Goal: Submit feedback/report problem: Provide input to the site owners about the experience or issues

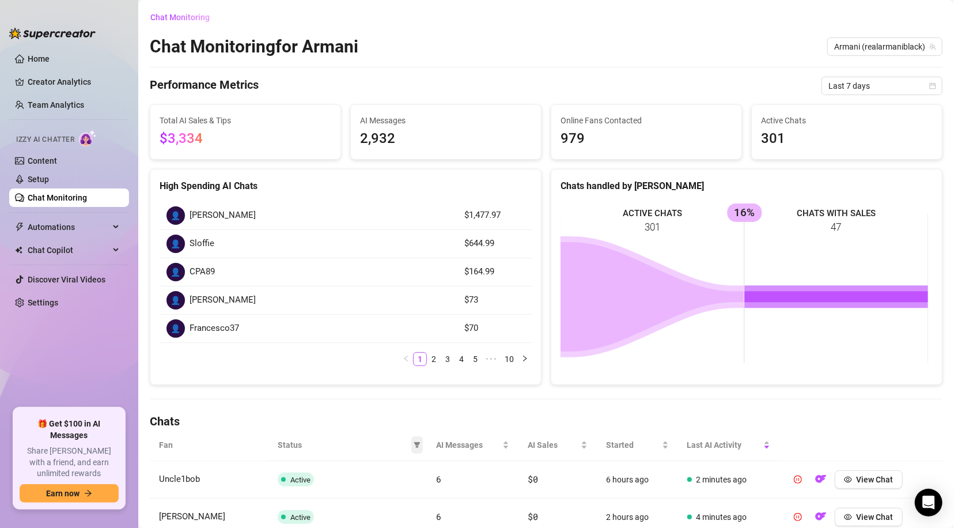
click at [414, 444] on icon "filter" at bounding box center [417, 444] width 7 height 7
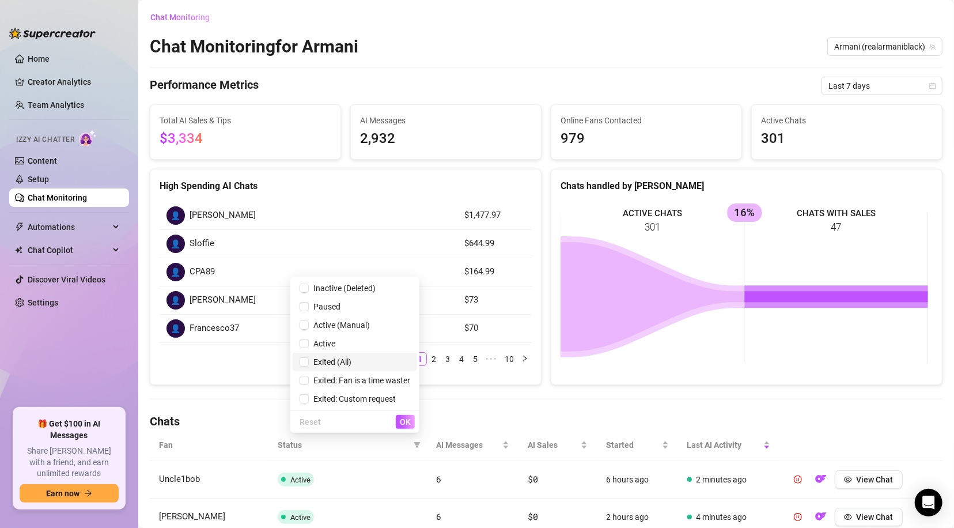
click at [331, 361] on span "Exited (All)" at bounding box center [330, 361] width 43 height 9
click at [409, 419] on span "OK" at bounding box center [405, 421] width 11 height 9
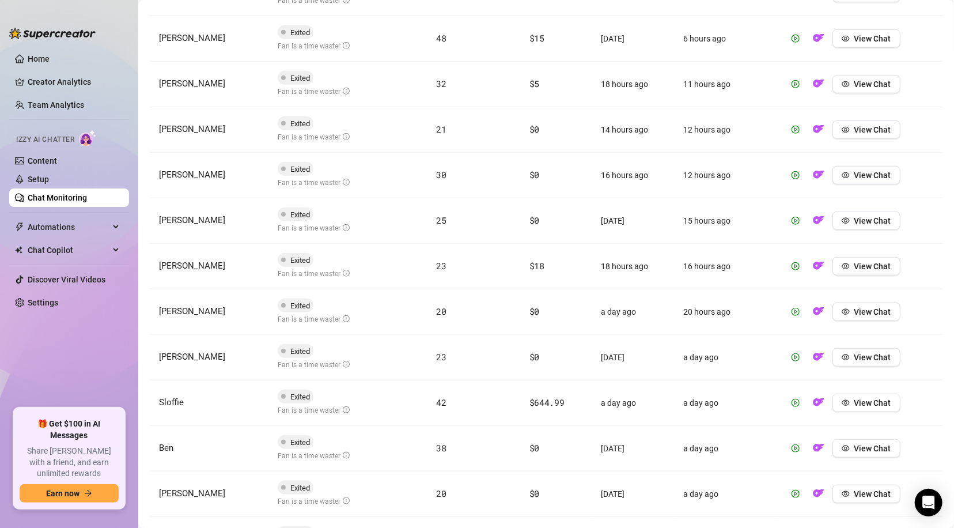
scroll to position [543, 0]
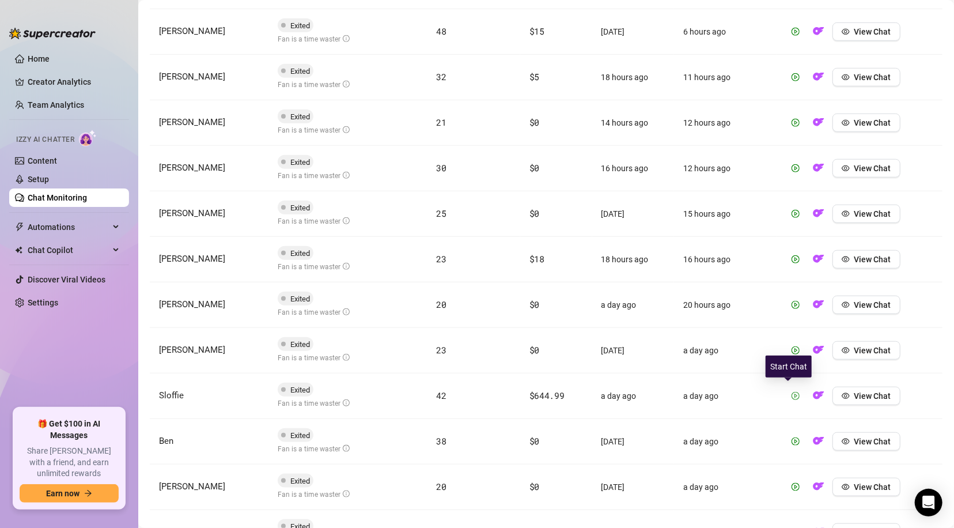
click at [791, 392] on icon "play-circle" at bounding box center [795, 396] width 8 height 8
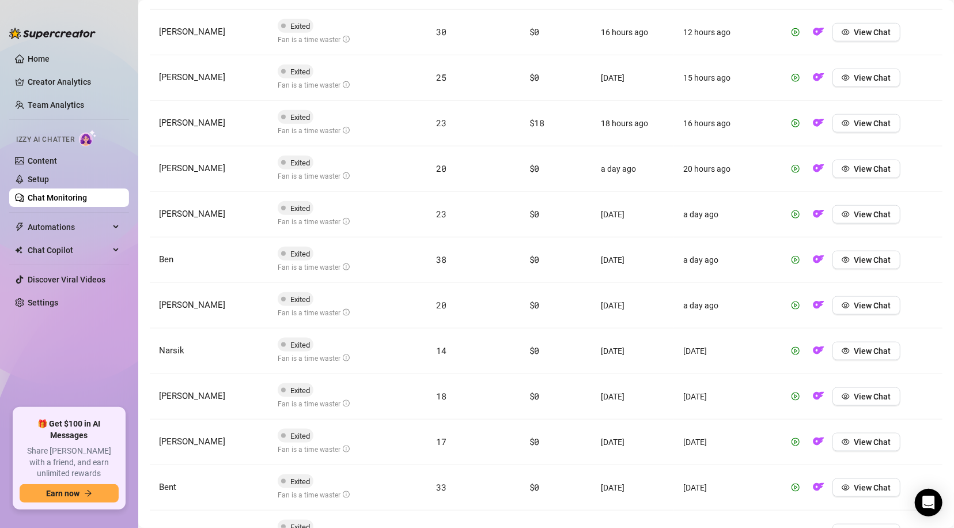
scroll to position [661, 0]
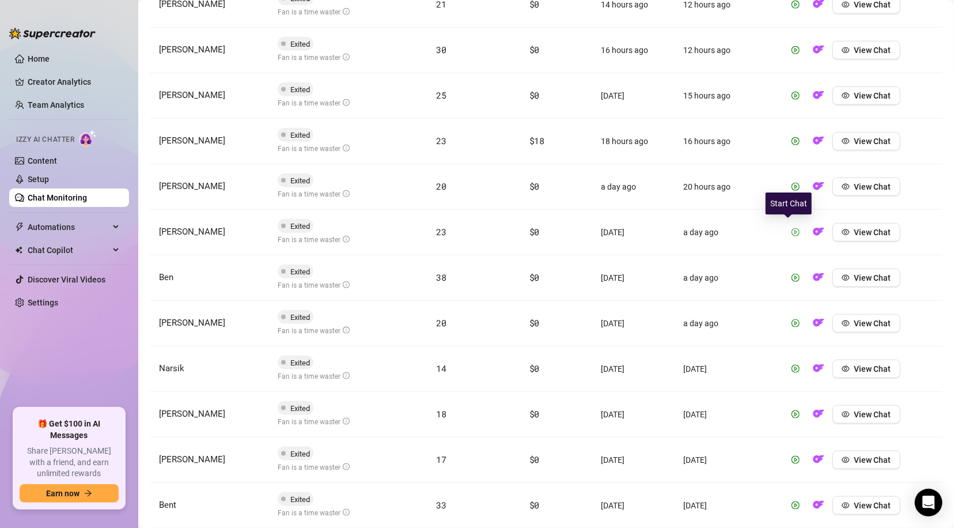
click at [791, 229] on icon "play-circle" at bounding box center [795, 232] width 8 height 8
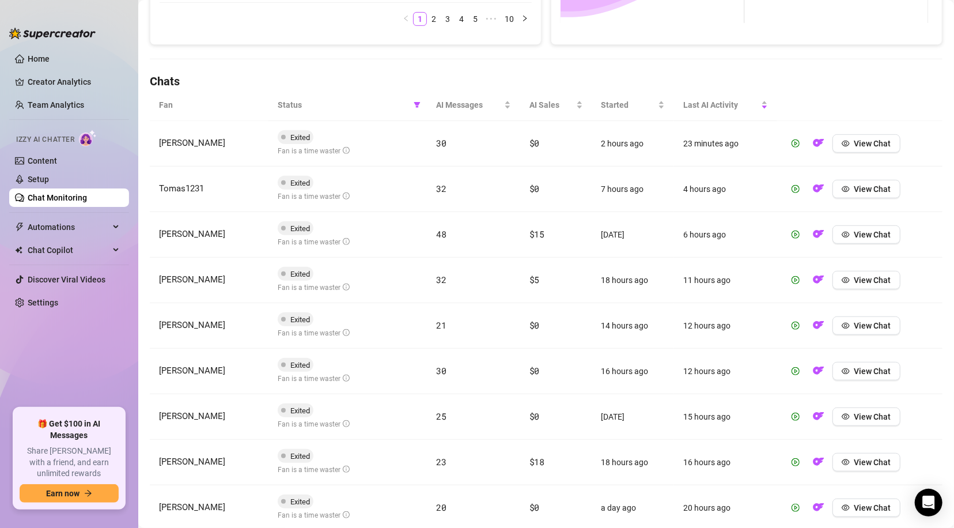
scroll to position [339, 0]
click at [791, 186] on icon "play-circle" at bounding box center [795, 190] width 8 height 8
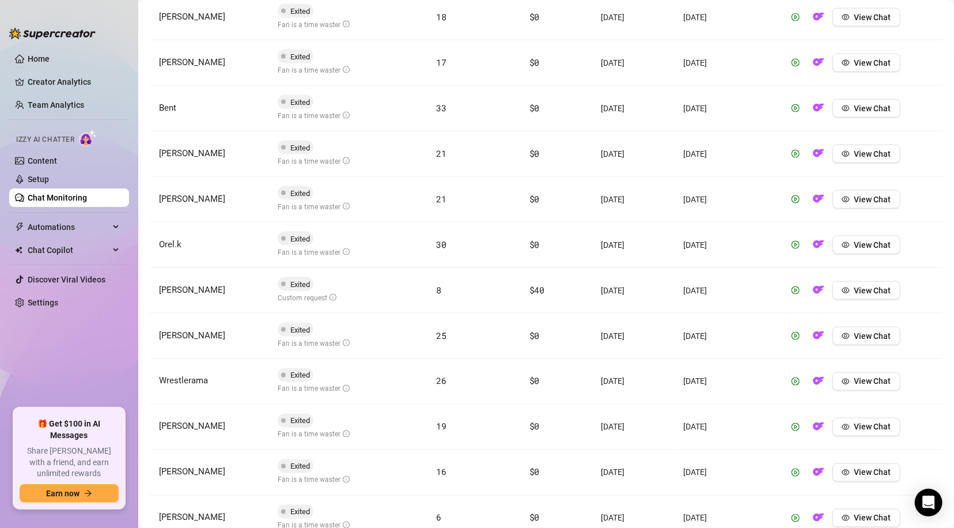
scroll to position [1094, 0]
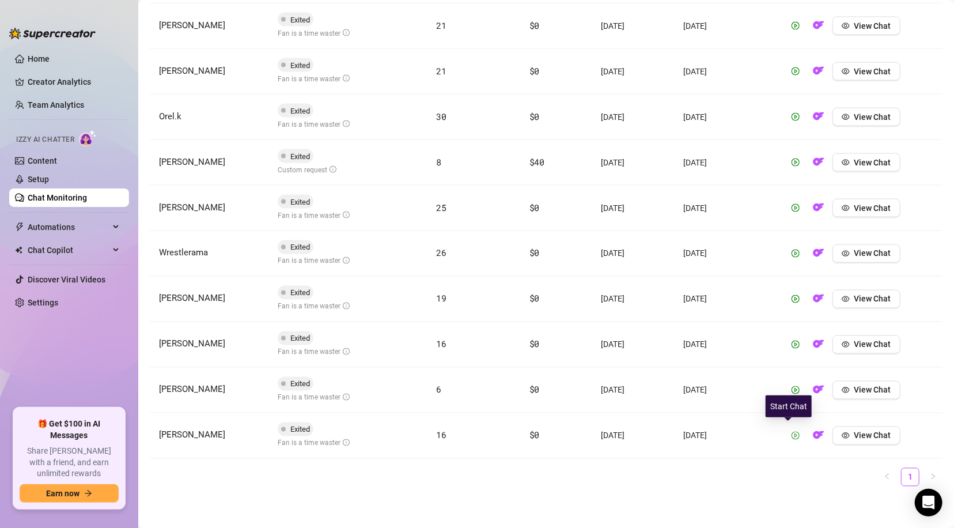
click at [791, 434] on icon "play-circle" at bounding box center [795, 435] width 8 height 8
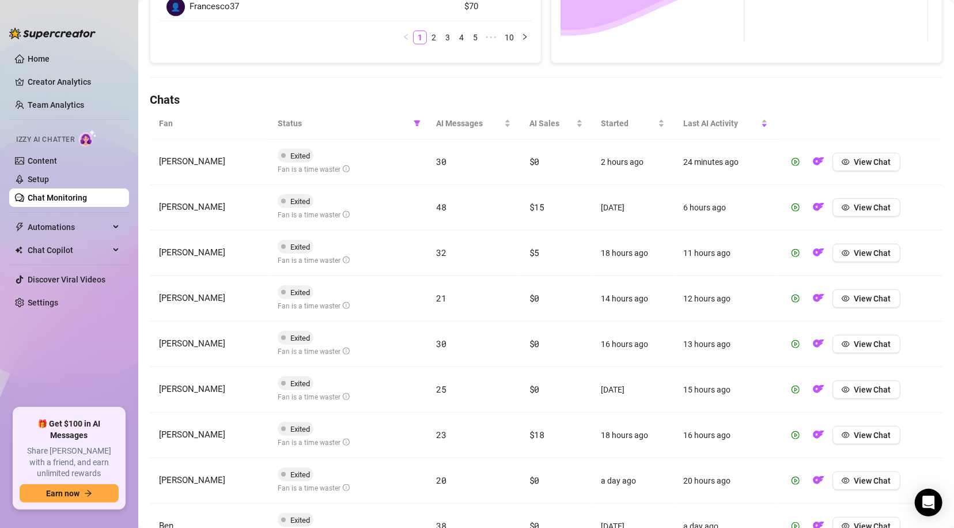
scroll to position [316, 0]
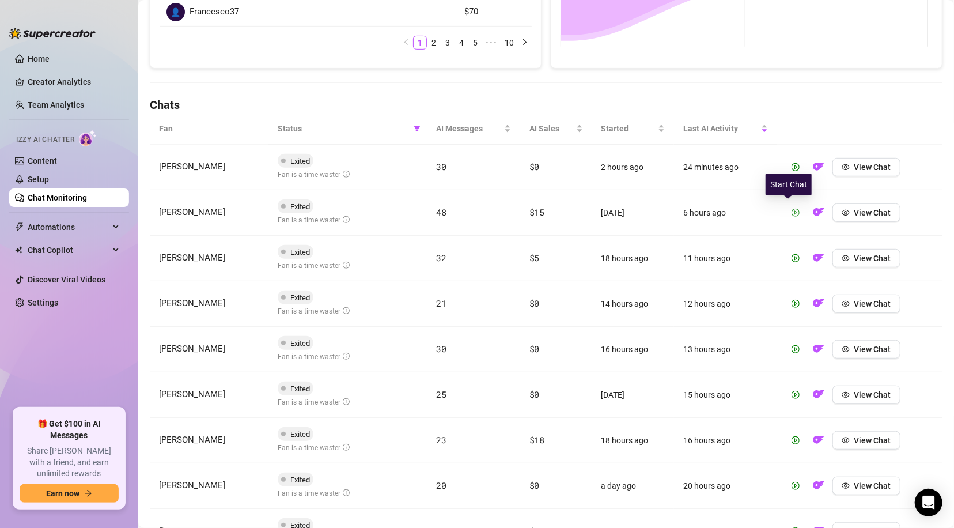
click at [791, 209] on icon "play-circle" at bounding box center [795, 213] width 8 height 8
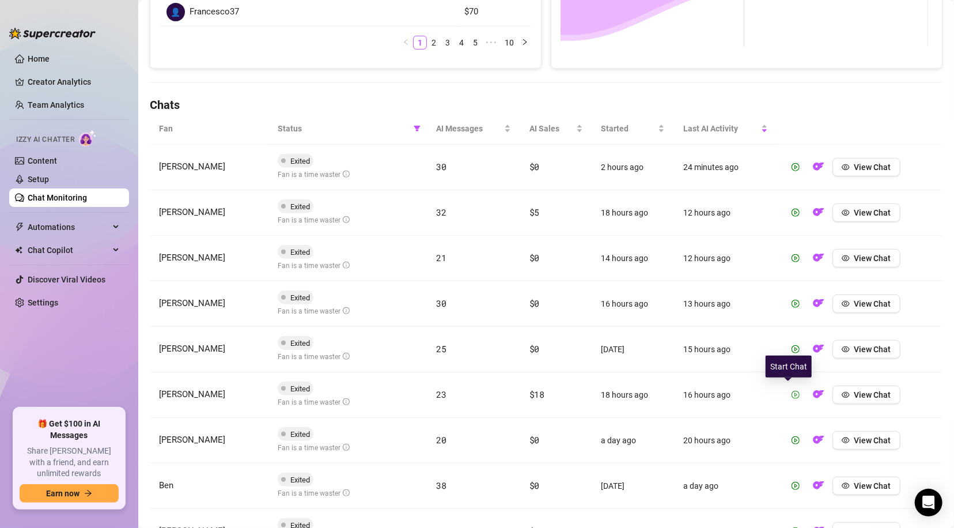
click at [791, 395] on icon "play-circle" at bounding box center [795, 395] width 8 height 8
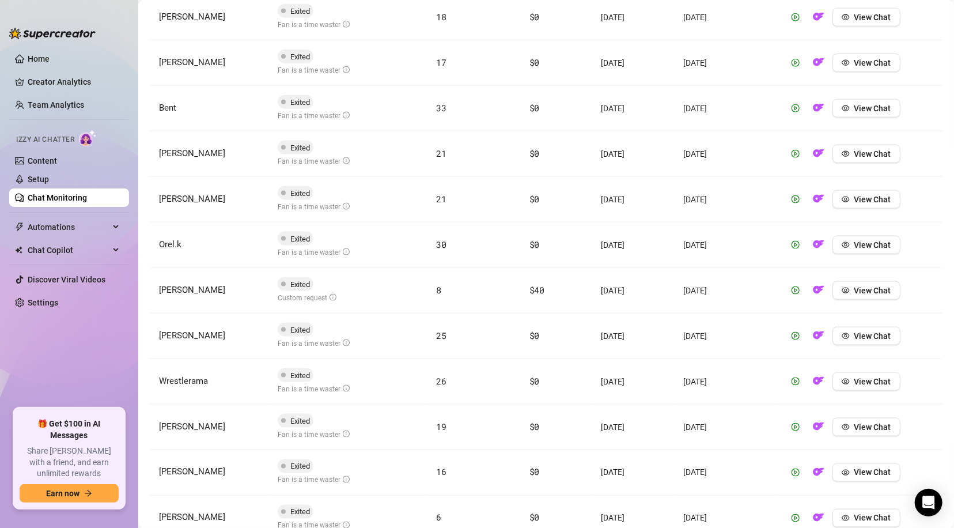
scroll to position [957, 0]
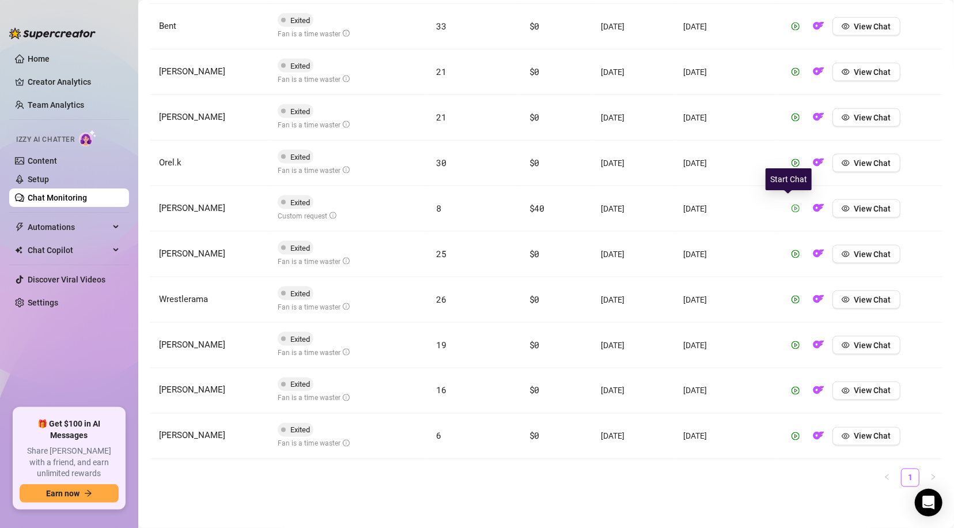
click at [794, 206] on icon "play-circle" at bounding box center [795, 208] width 3 height 4
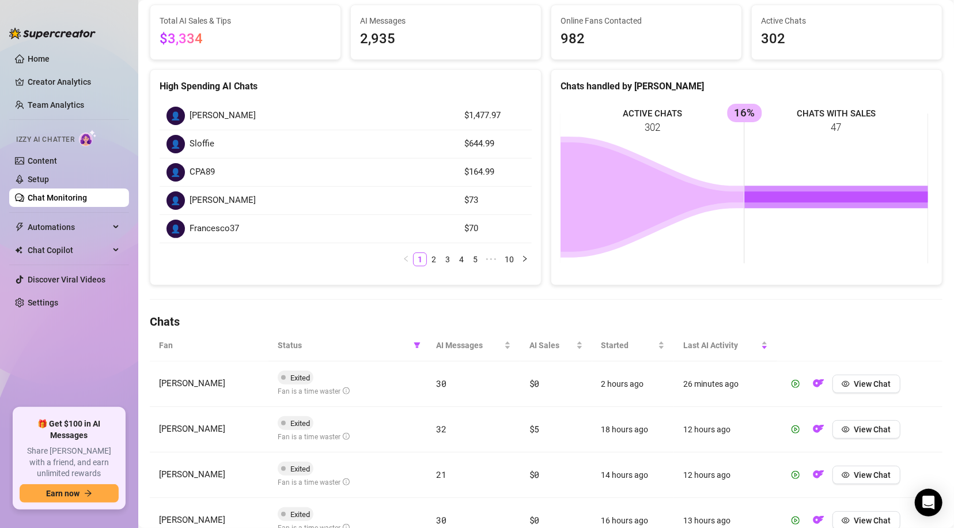
scroll to position [79, 0]
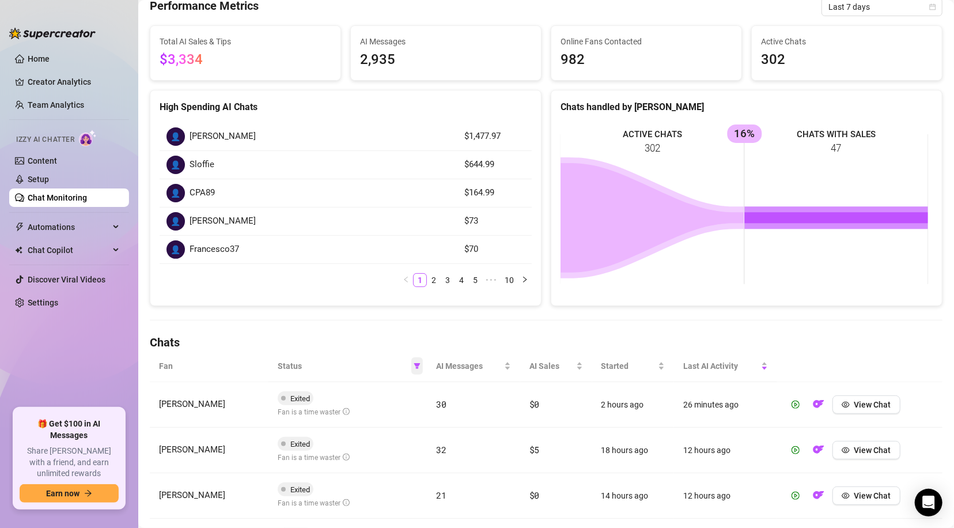
click at [414, 366] on icon "filter" at bounding box center [417, 366] width 6 height 6
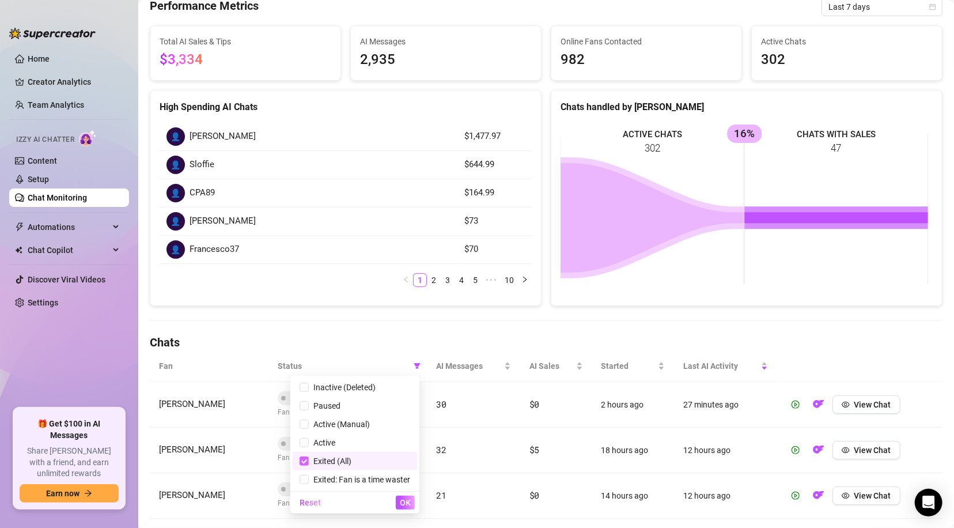
click at [302, 460] on input "checkbox" at bounding box center [304, 460] width 9 height 9
checkbox input "false"
click at [407, 501] on span "OK" at bounding box center [405, 502] width 11 height 9
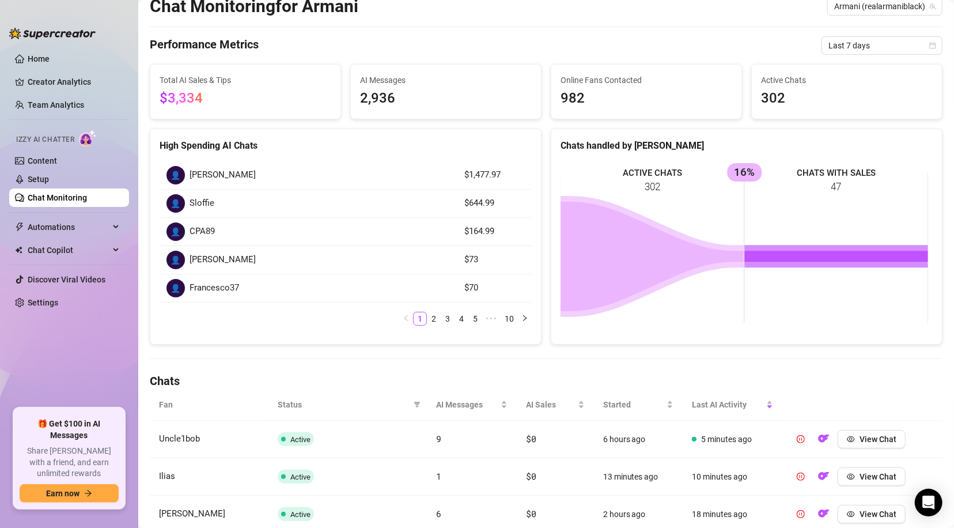
scroll to position [0, 0]
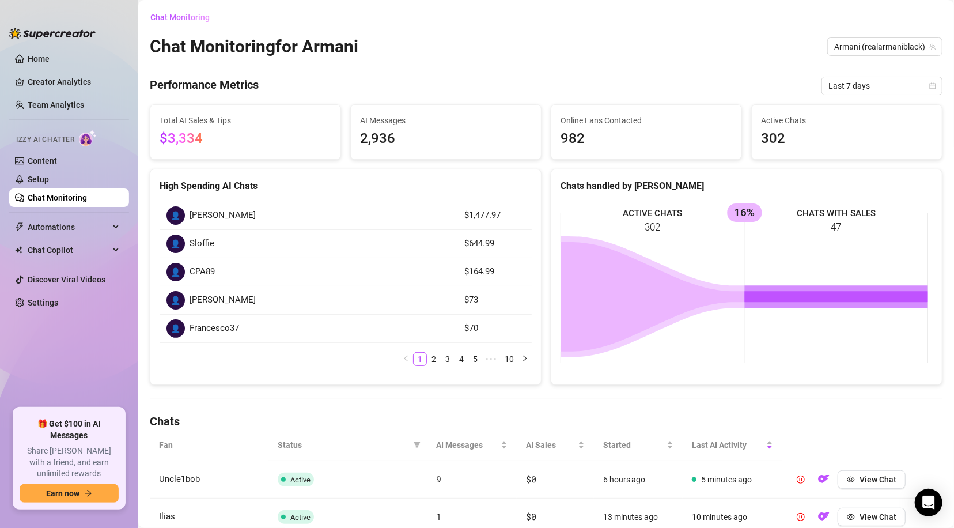
click at [588, 52] on div "Chat Monitoring for Armani Armani (realarmaniblack)" at bounding box center [546, 47] width 793 height 22
click at [49, 178] on link "Setup" at bounding box center [38, 179] width 21 height 9
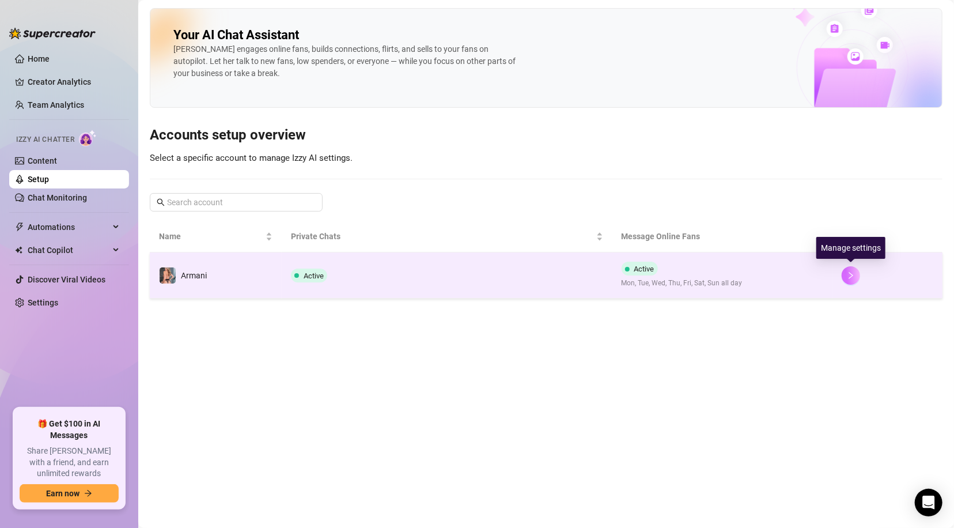
click at [851, 275] on icon "right" at bounding box center [851, 275] width 4 height 7
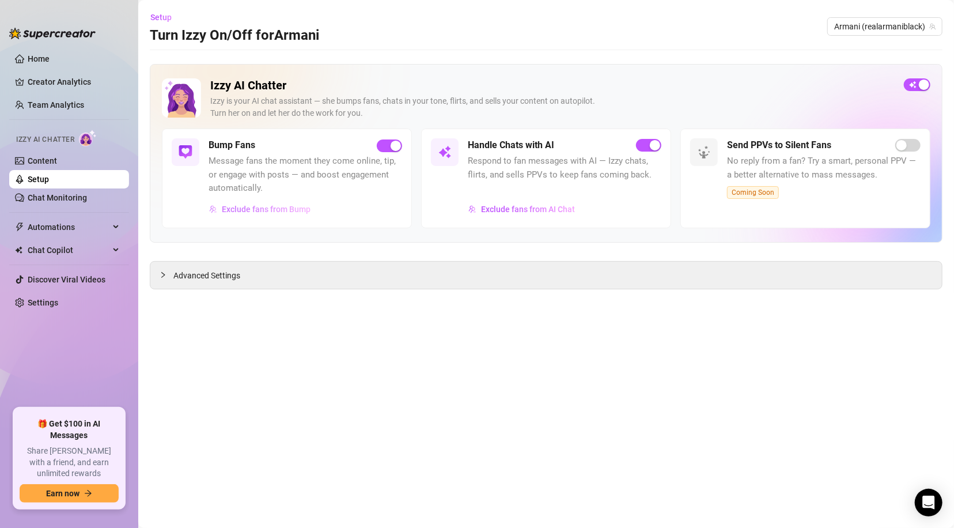
click at [233, 206] on span "Exclude fans from Bump" at bounding box center [266, 208] width 89 height 9
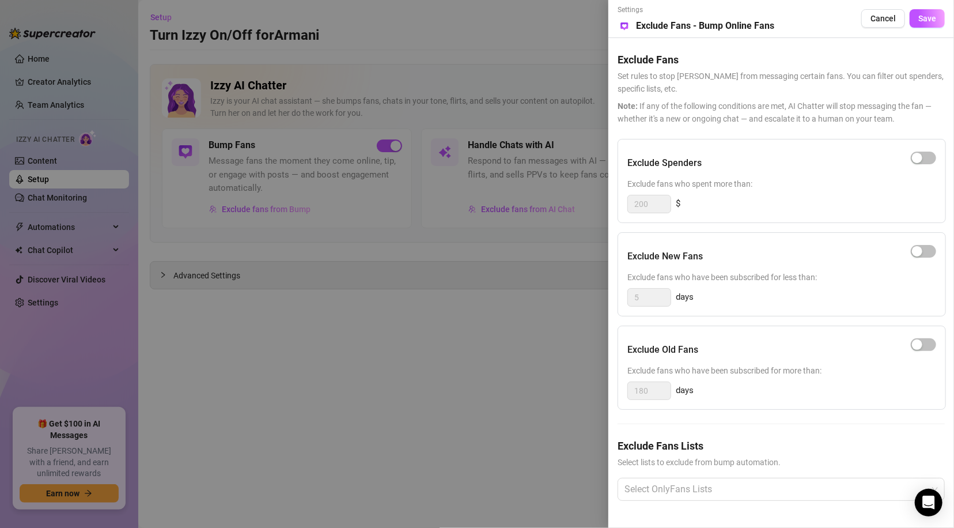
click at [316, 382] on div at bounding box center [477, 264] width 954 height 528
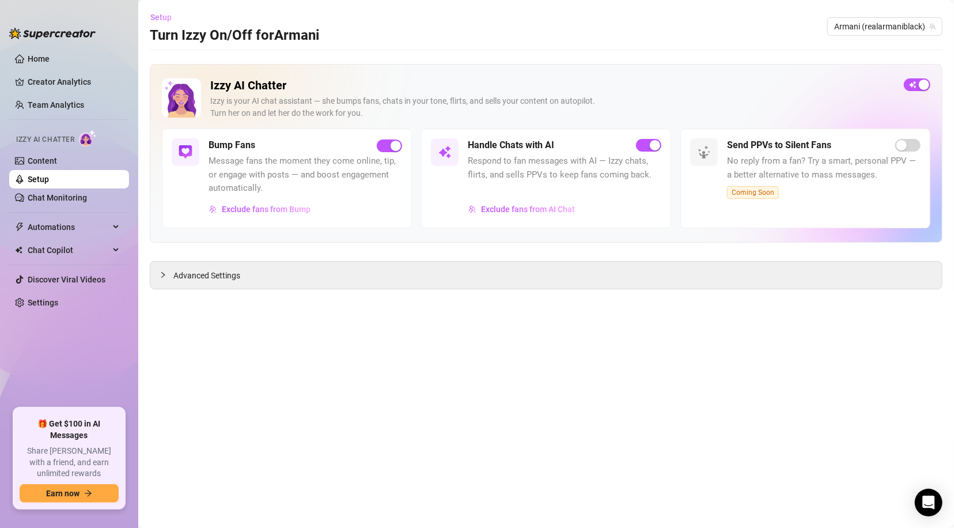
click at [160, 14] on span "Setup" at bounding box center [160, 17] width 21 height 9
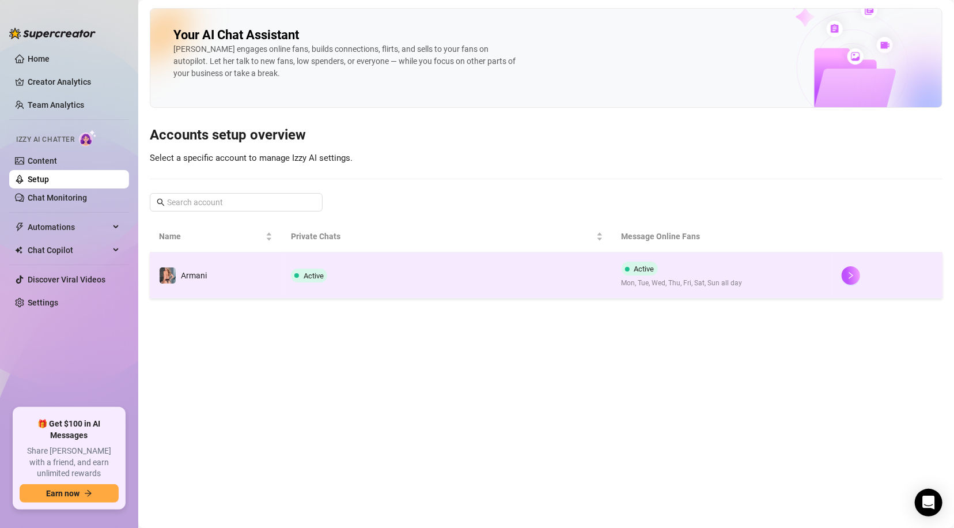
click at [418, 281] on td "Active" at bounding box center [447, 275] width 330 height 46
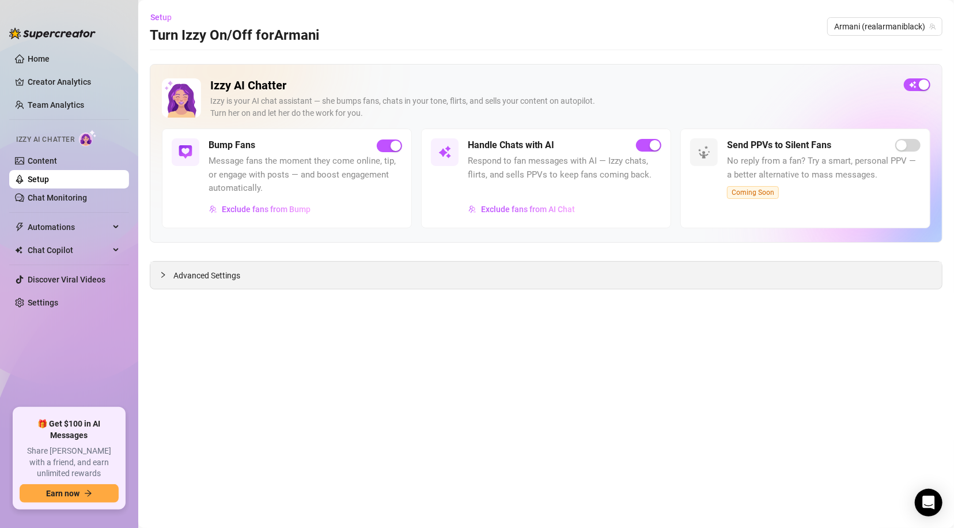
click at [265, 281] on div "Advanced Settings" at bounding box center [545, 275] width 791 height 27
click at [171, 275] on div at bounding box center [167, 274] width 14 height 13
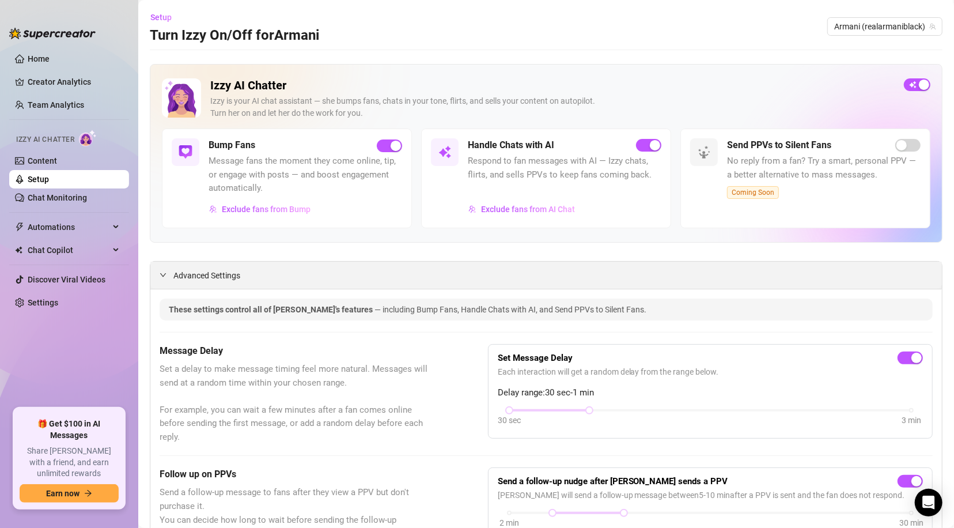
click at [183, 275] on span "Advanced Settings" at bounding box center [206, 275] width 67 height 13
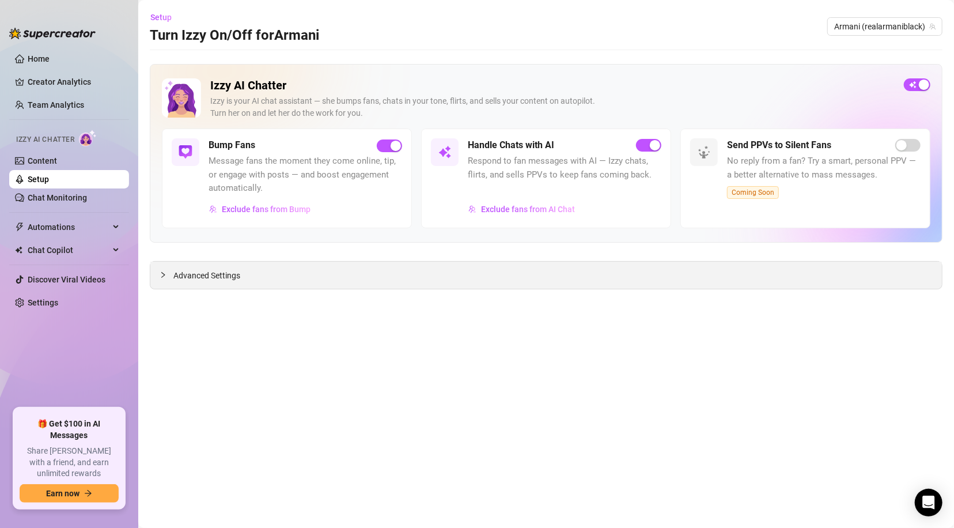
click at [183, 275] on span "Advanced Settings" at bounding box center [206, 275] width 67 height 13
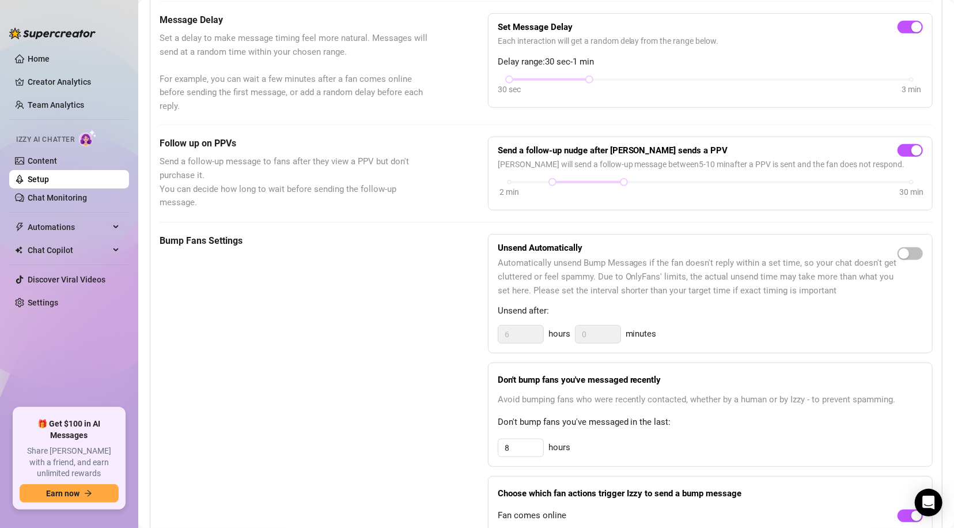
scroll to position [334, 0]
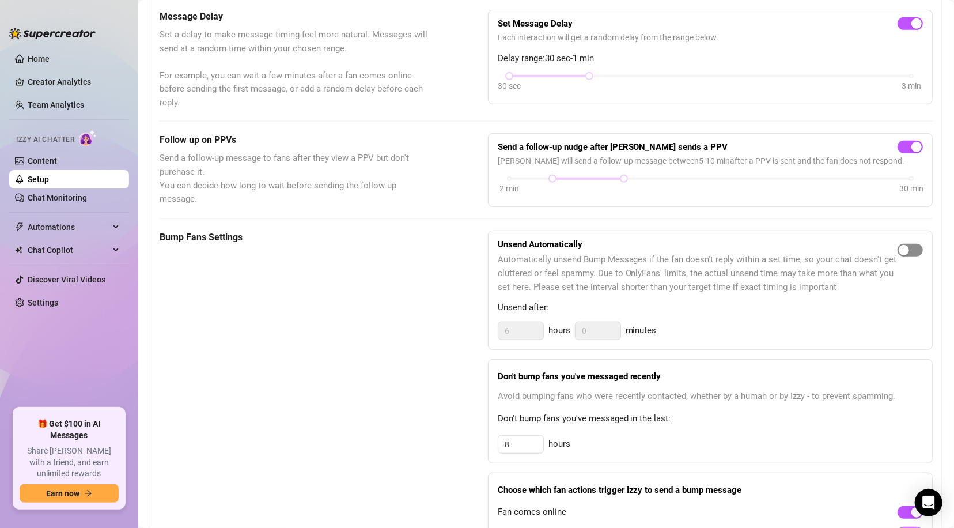
click at [902, 246] on span "button" at bounding box center [909, 250] width 25 height 13
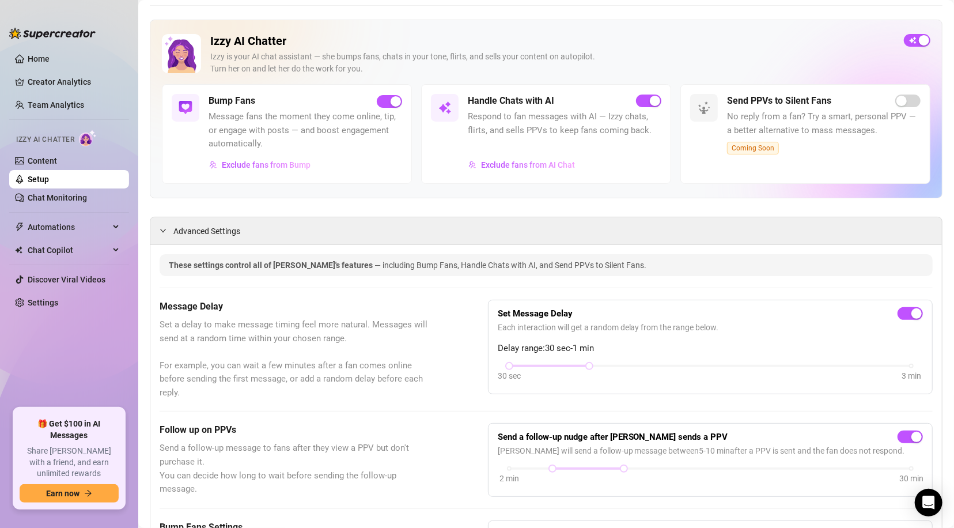
scroll to position [0, 0]
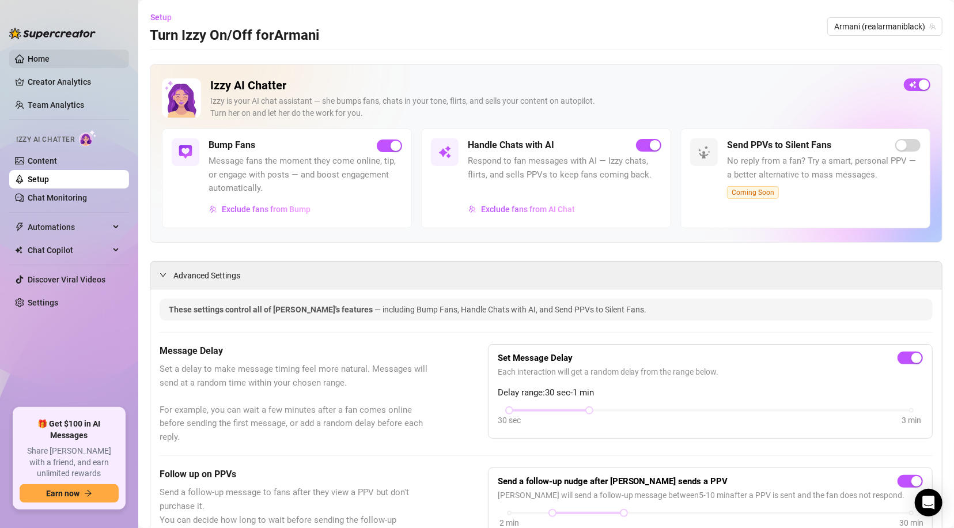
click at [41, 59] on link "Home" at bounding box center [39, 58] width 22 height 9
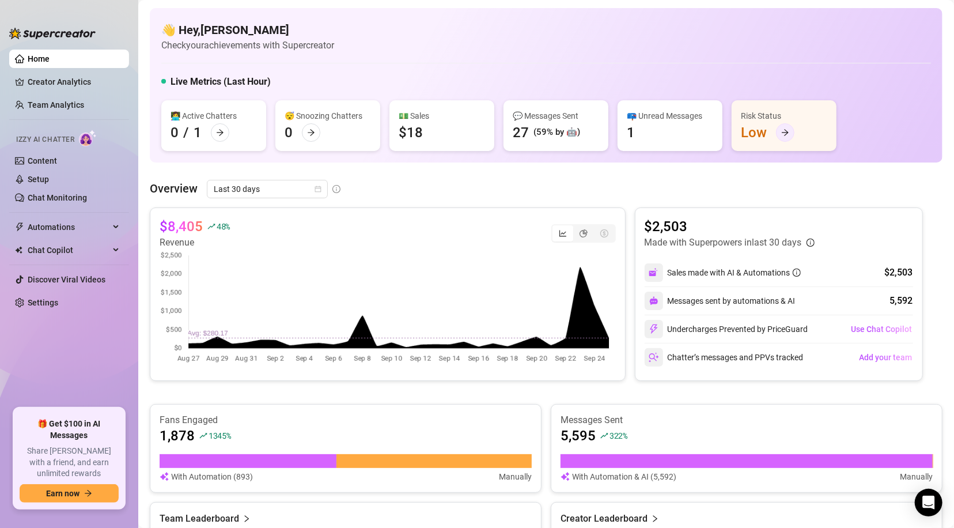
click at [787, 135] on icon "arrow-right" at bounding box center [785, 132] width 8 height 8
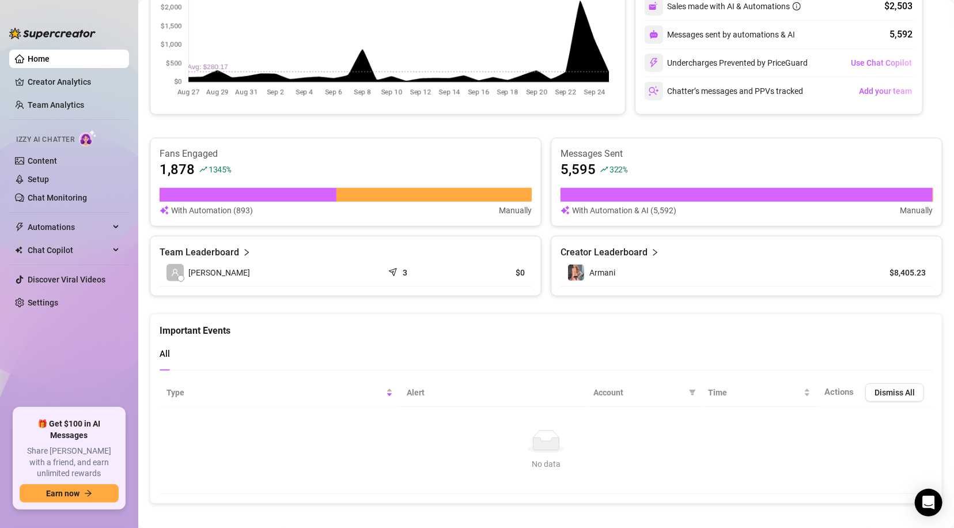
scroll to position [275, 0]
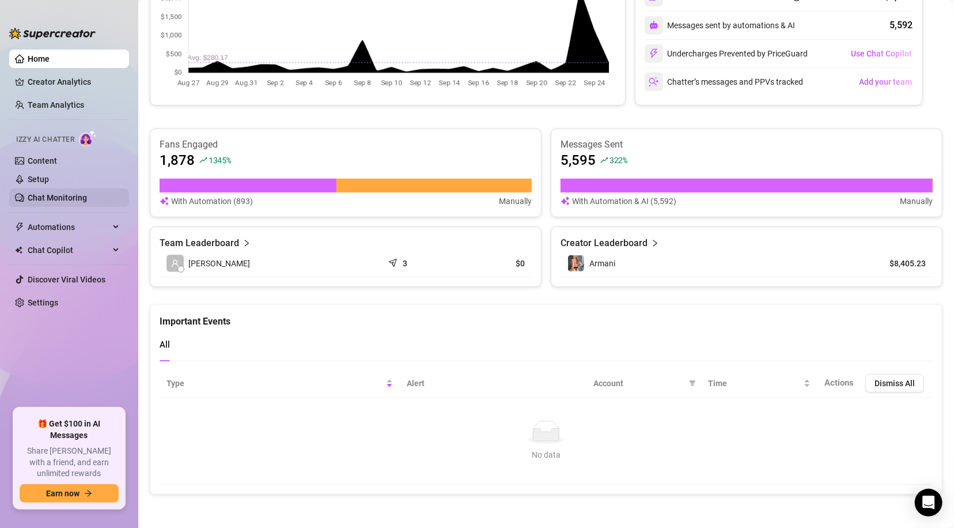
click at [65, 199] on link "Chat Monitoring" at bounding box center [57, 197] width 59 height 9
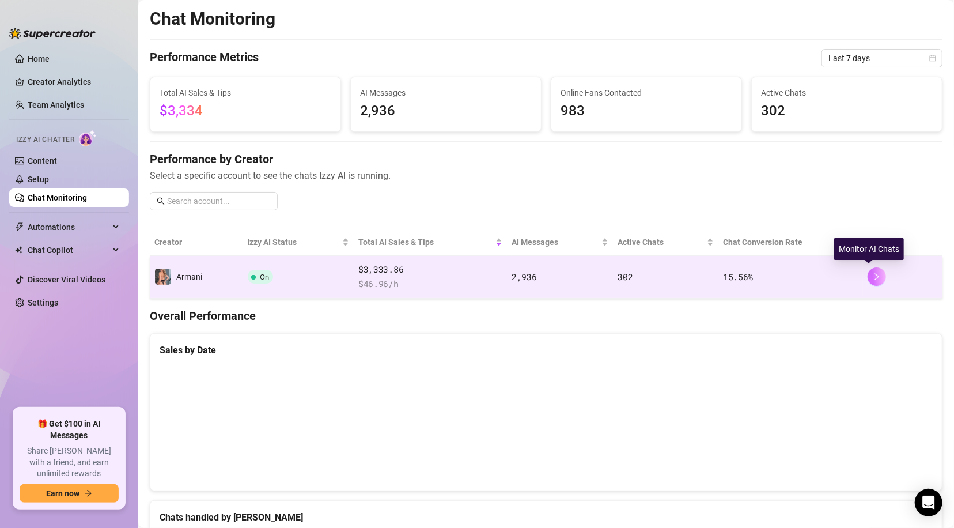
click at [873, 277] on icon "right" at bounding box center [877, 276] width 8 height 8
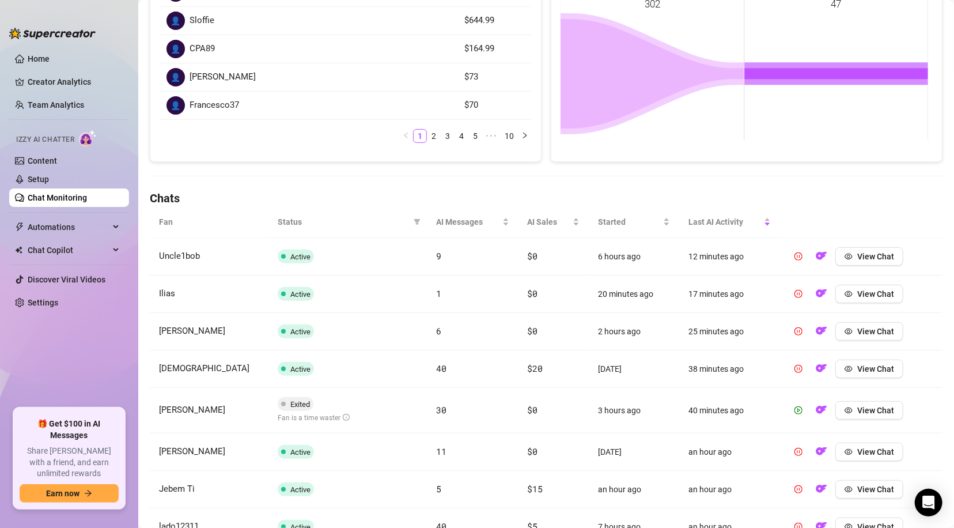
scroll to position [17, 0]
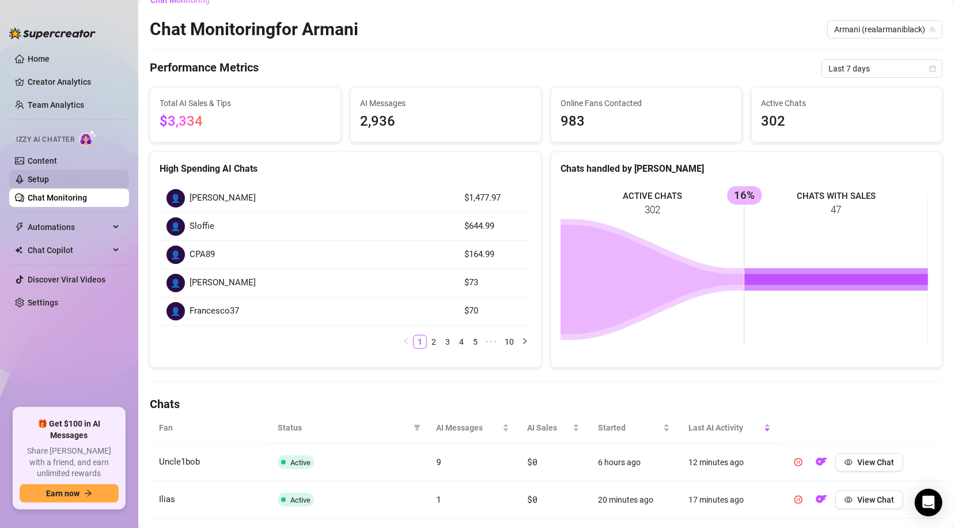
click at [44, 181] on link "Setup" at bounding box center [38, 179] width 21 height 9
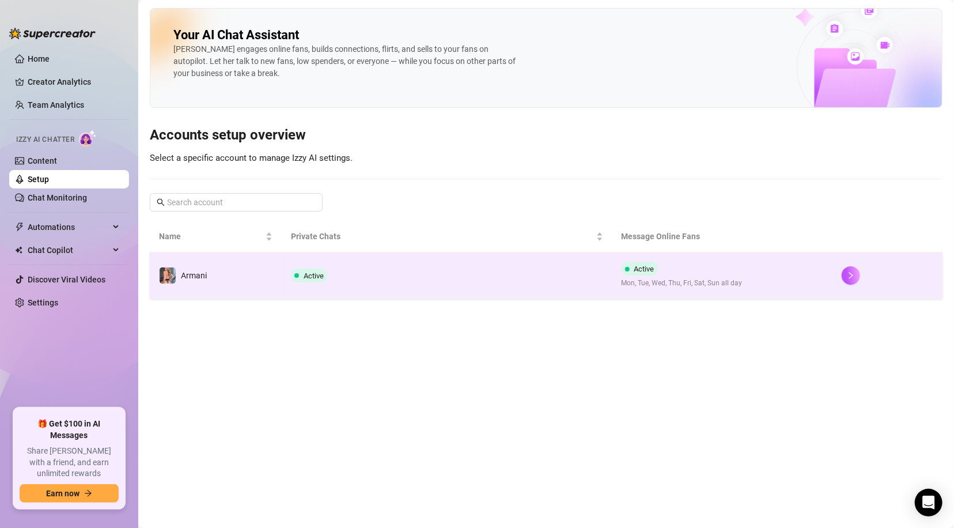
click at [266, 269] on td "Armani" at bounding box center [216, 275] width 132 height 46
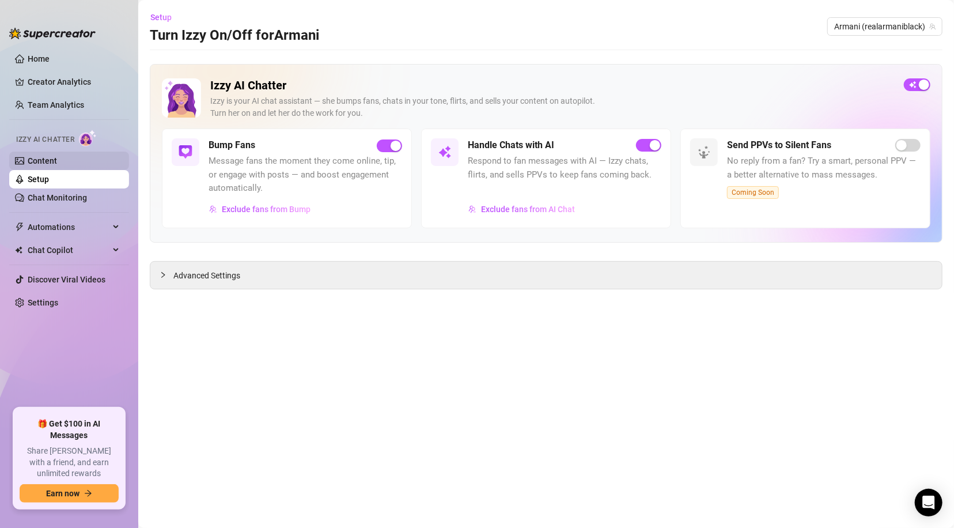
click at [57, 161] on link "Content" at bounding box center [42, 160] width 29 height 9
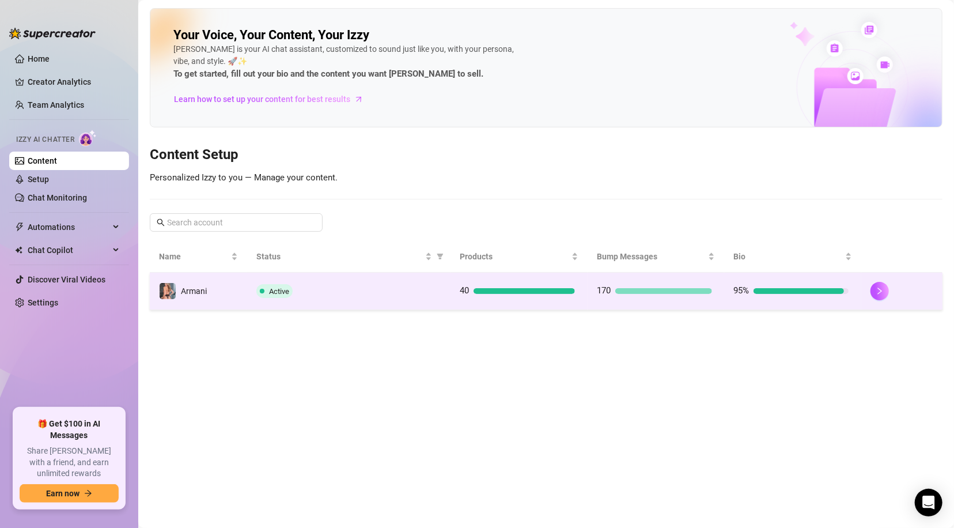
click at [374, 285] on div "Active" at bounding box center [348, 291] width 185 height 14
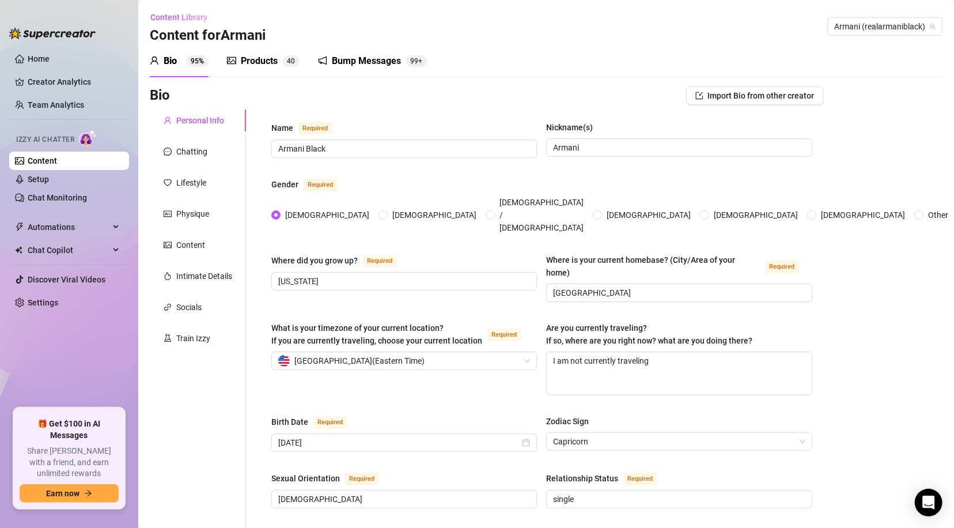
click at [254, 63] on div "Products" at bounding box center [259, 61] width 37 height 14
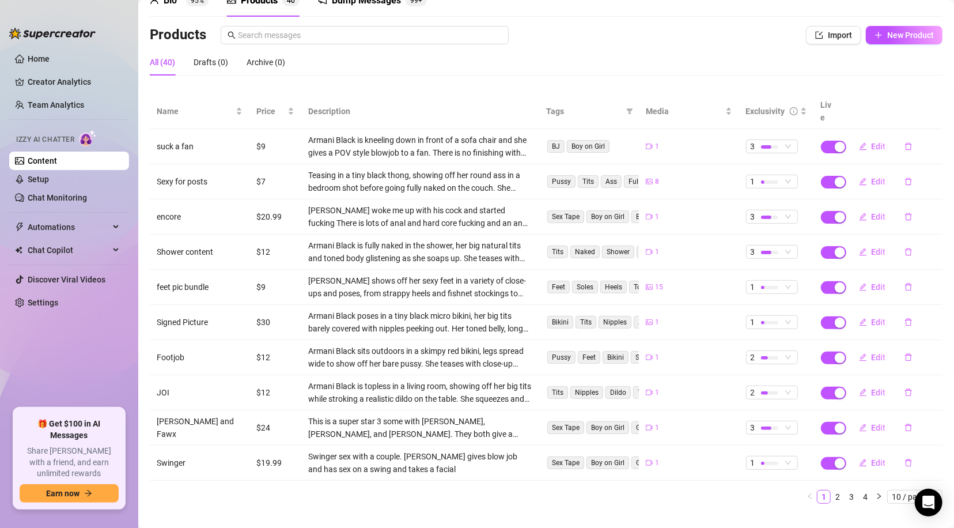
scroll to position [66, 0]
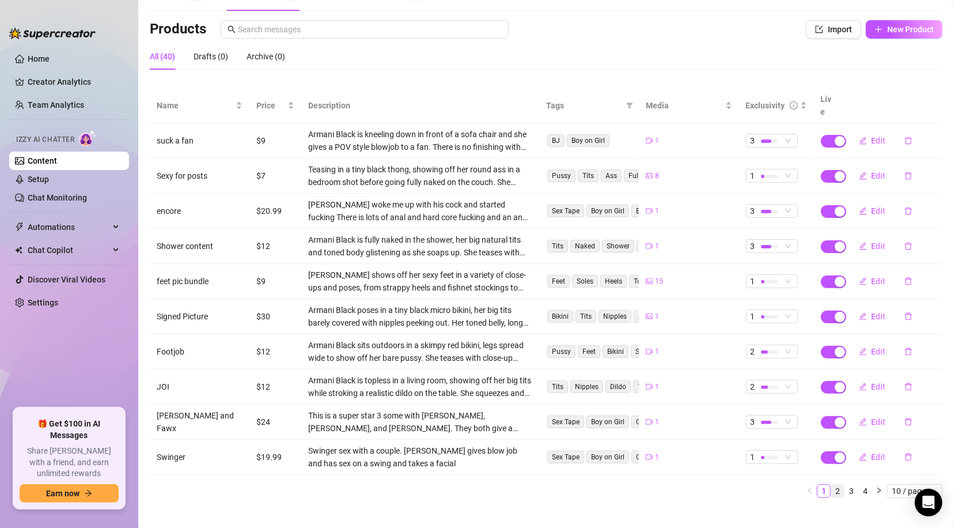
click at [831, 484] on link "2" at bounding box center [837, 490] width 13 height 13
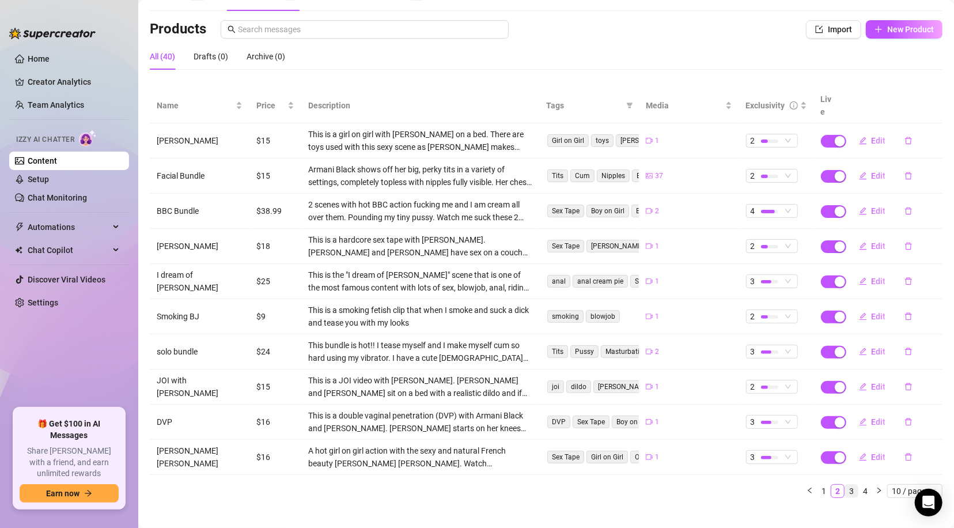
click at [845, 484] on link "3" at bounding box center [851, 490] width 13 height 13
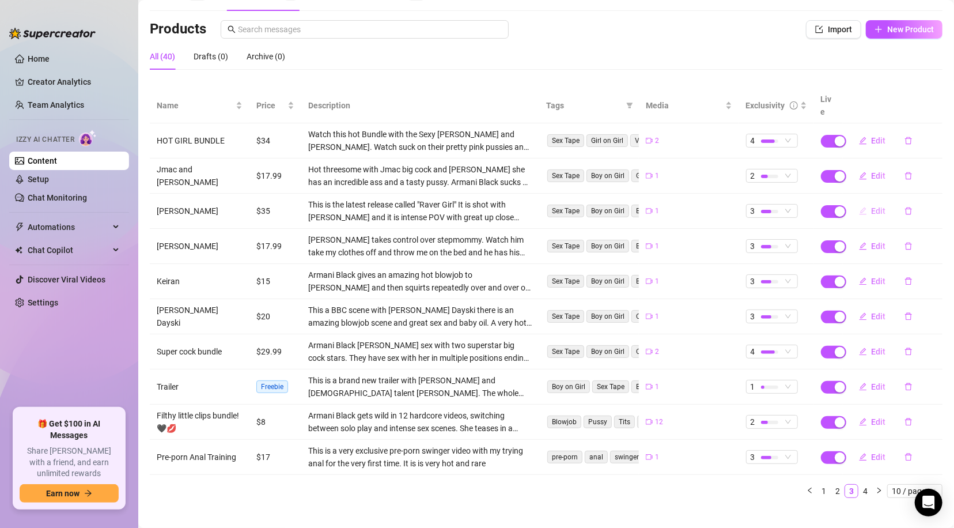
click at [859, 207] on icon "edit" at bounding box center [863, 211] width 8 height 8
type textarea "This is my absolute latest and most exclusive scene. It is just released and it…"
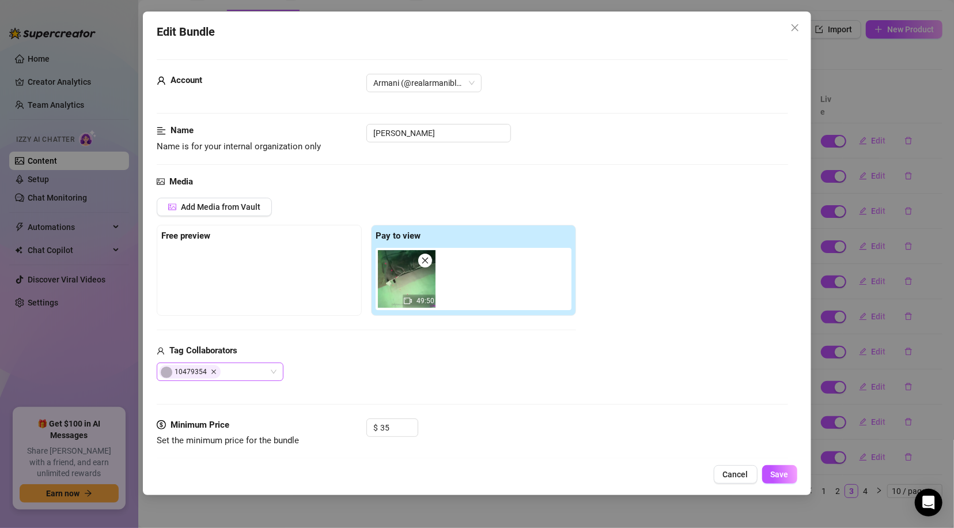
click at [213, 369] on icon "Close" at bounding box center [214, 372] width 6 height 6
click at [230, 371] on div at bounding box center [214, 371] width 110 height 16
type input "just"
click at [195, 347] on div "Just a guy" at bounding box center [220, 348] width 108 height 13
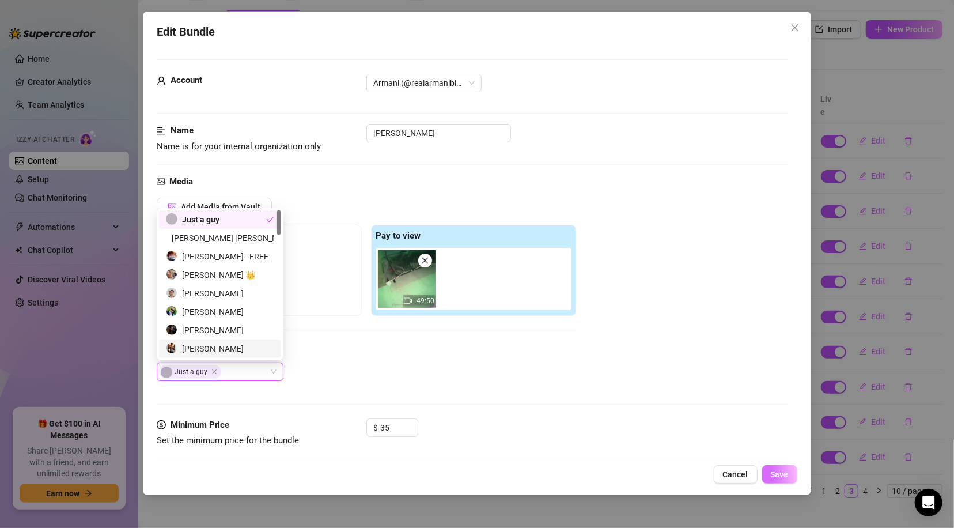
click at [787, 476] on span "Save" at bounding box center [780, 473] width 18 height 9
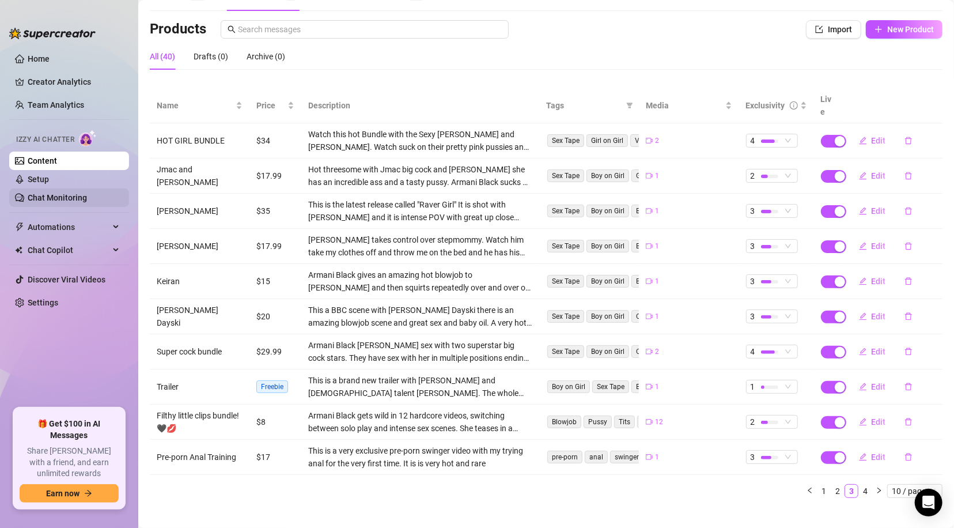
click at [56, 195] on link "Chat Monitoring" at bounding box center [57, 197] width 59 height 9
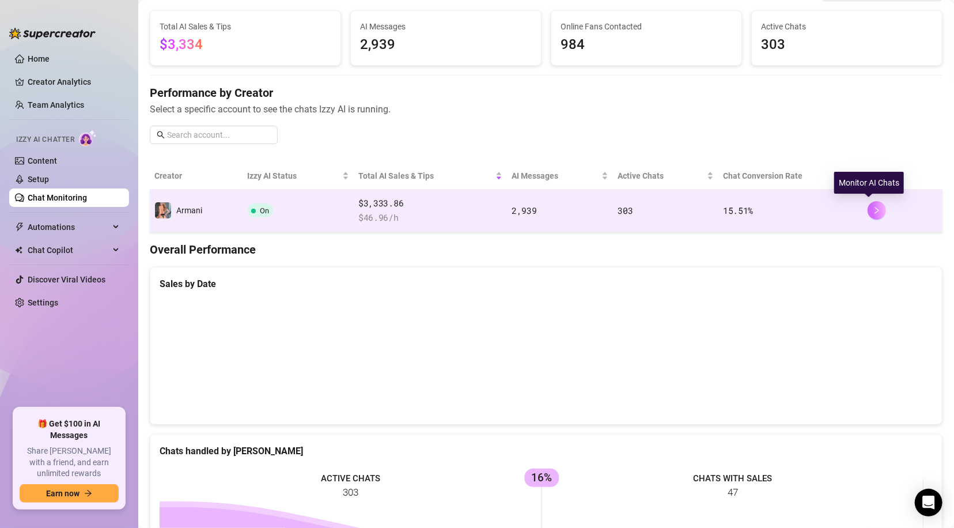
click at [873, 209] on icon "right" at bounding box center [877, 210] width 8 height 8
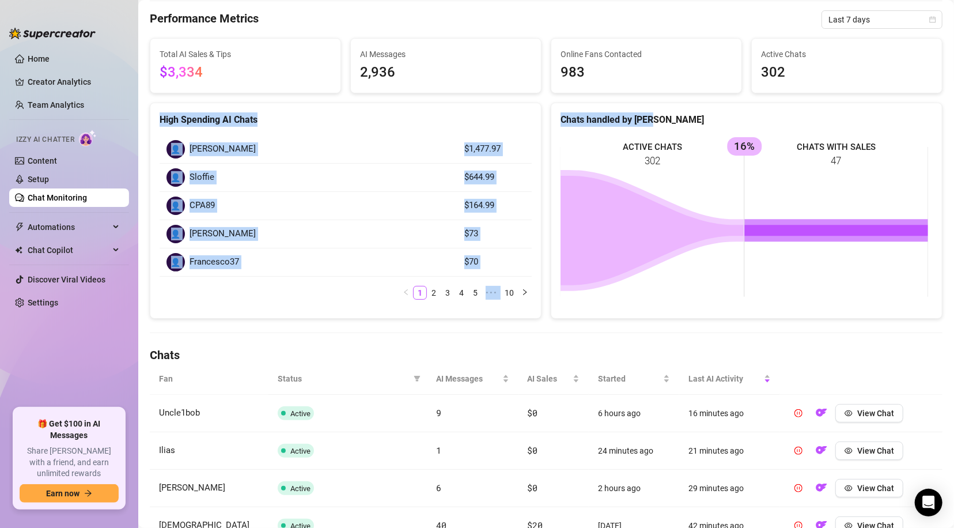
drag, startPoint x: 943, startPoint y: 92, endPoint x: 947, endPoint y: 123, distance: 31.9
click at [947, 123] on div "Chat Monitoring Chat Monitoring for [PERSON_NAME] (realarmaniblack) Performance…" at bounding box center [546, 264] width 816 height 528
click at [935, 87] on div "Active Chats 302" at bounding box center [847, 65] width 200 height 55
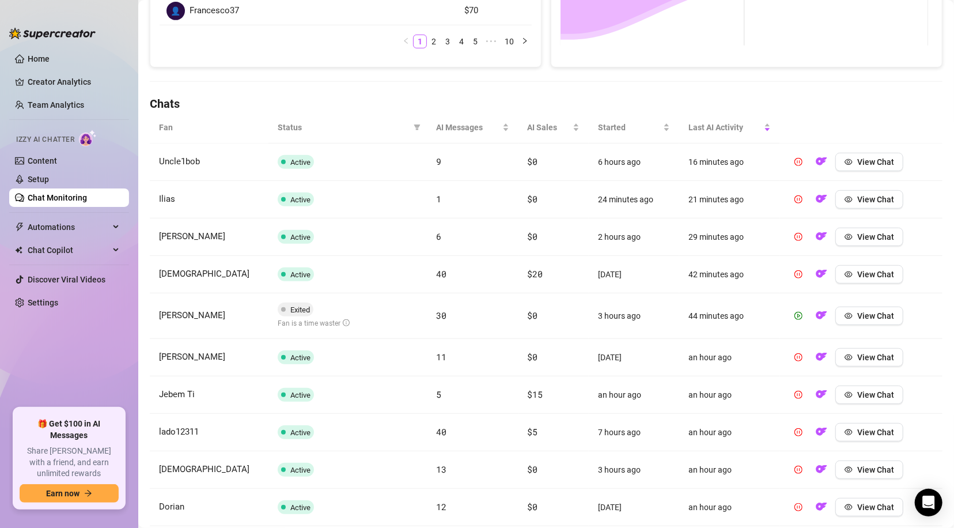
scroll to position [385, 0]
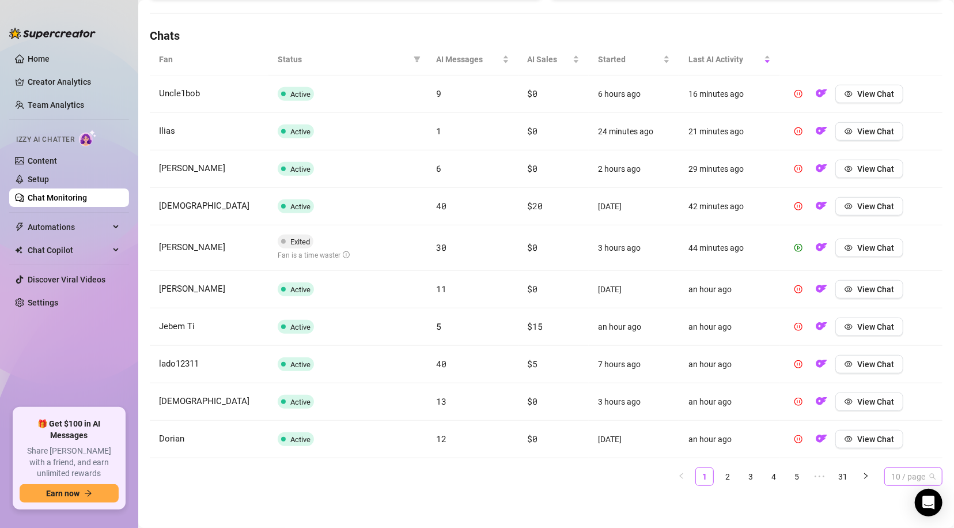
click at [903, 480] on span "10 / page" at bounding box center [913, 476] width 44 height 17
click at [893, 449] on div "100 / page" at bounding box center [913, 453] width 40 height 13
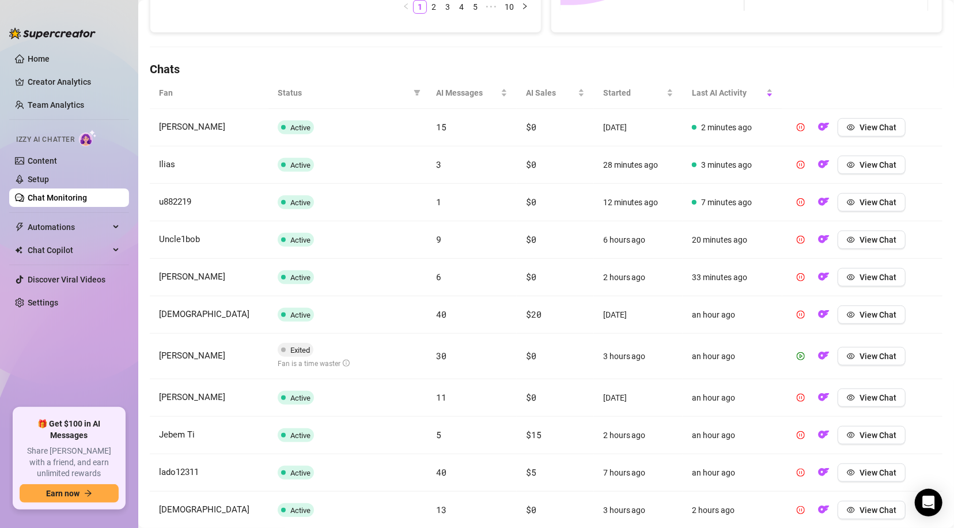
scroll to position [361, 0]
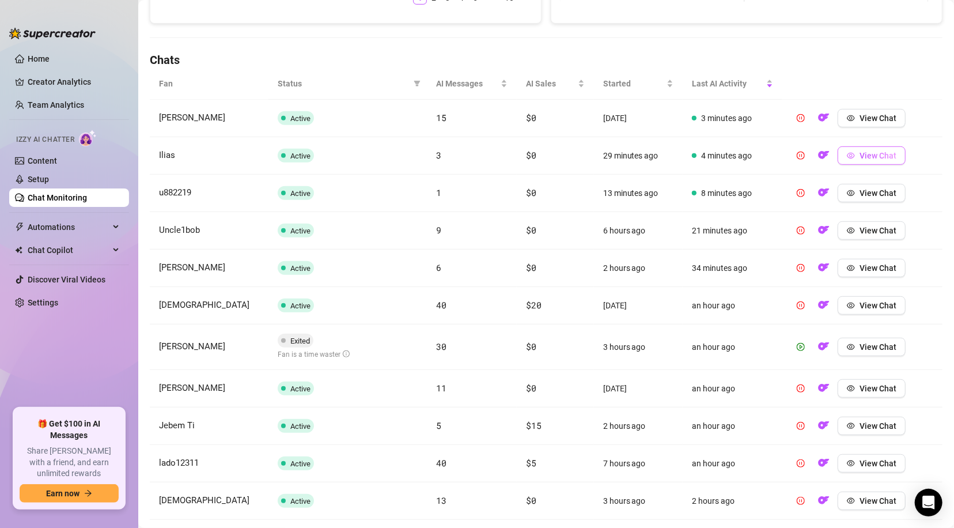
click at [882, 160] on span "View Chat" at bounding box center [877, 155] width 37 height 9
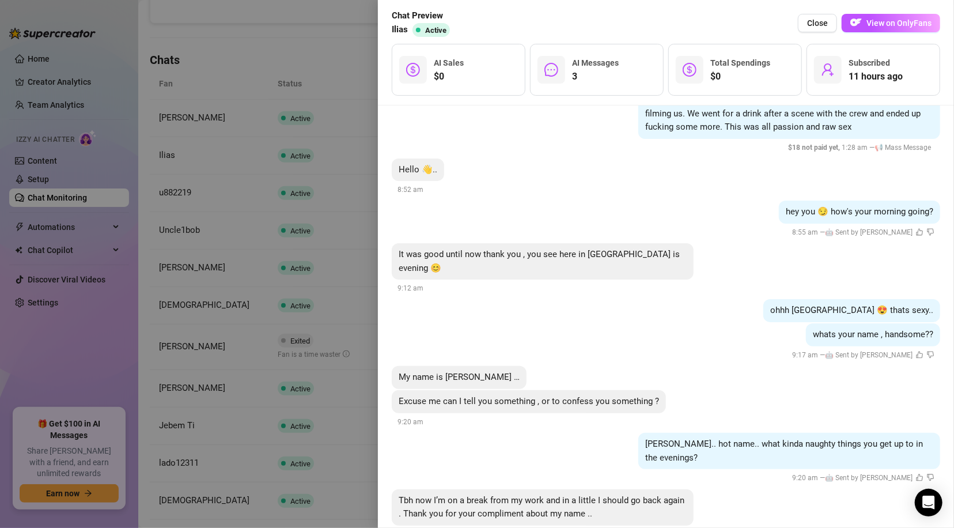
scroll to position [426, 0]
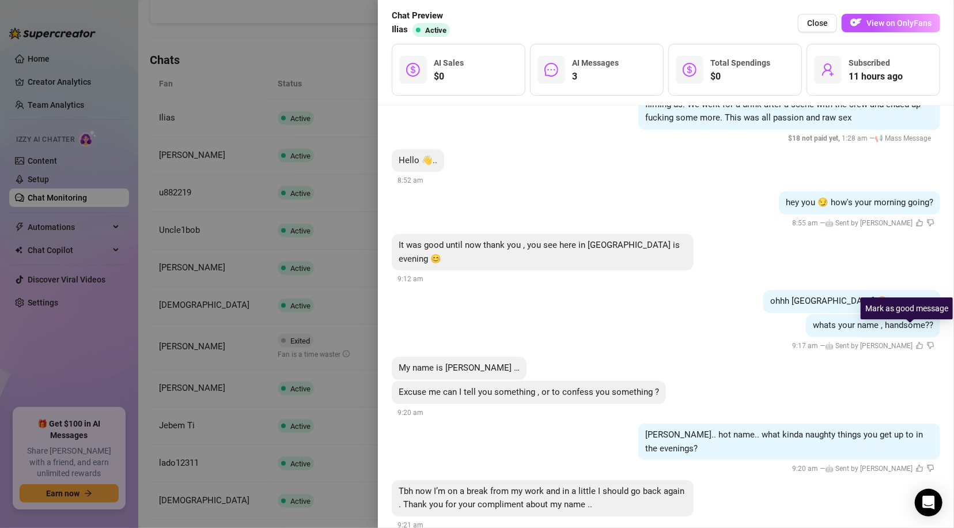
click at [916, 342] on icon "like" at bounding box center [919, 345] width 7 height 7
click at [819, 25] on span "Close" at bounding box center [817, 22] width 21 height 9
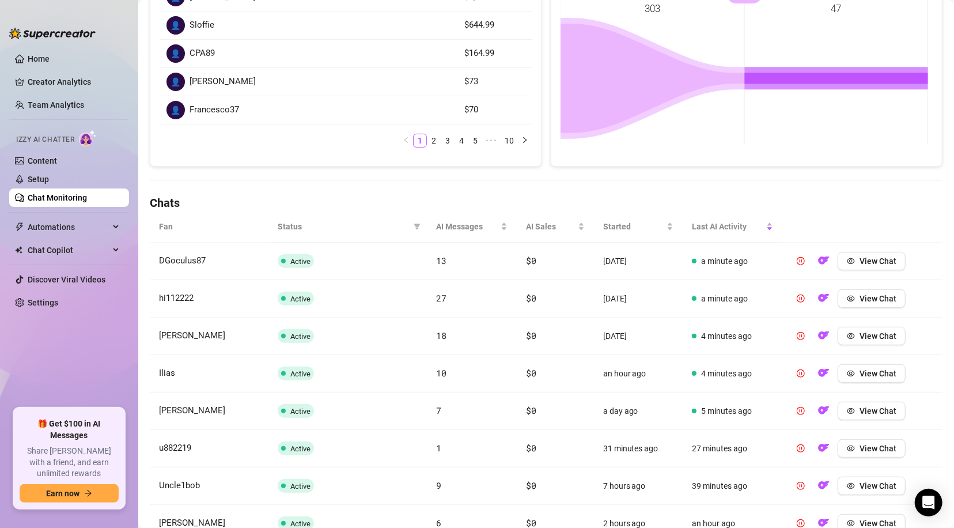
scroll to position [223, 0]
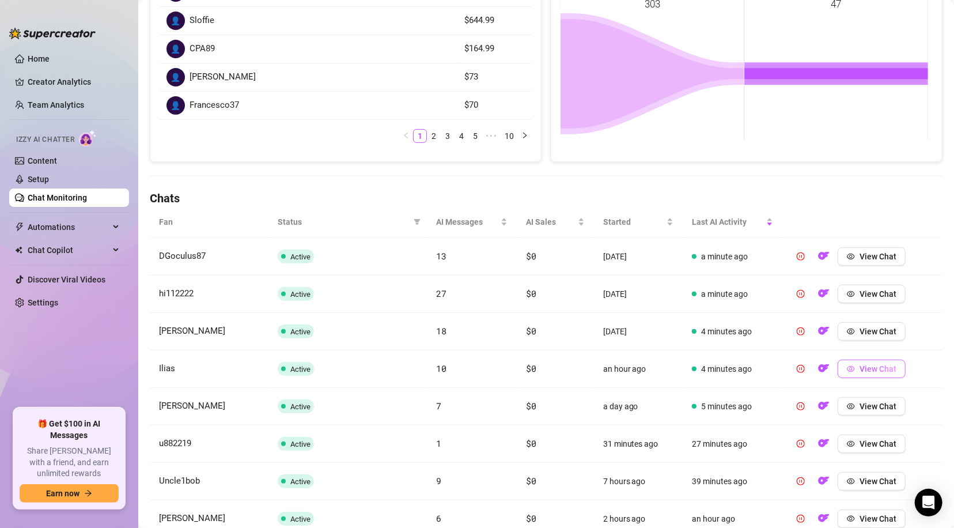
click at [868, 365] on span "View Chat" at bounding box center [877, 368] width 37 height 9
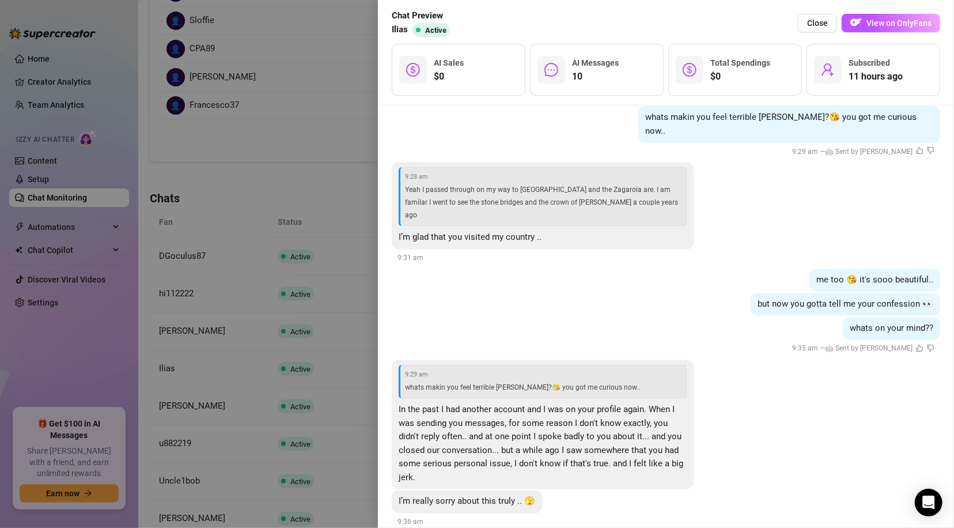
scroll to position [1350, 0]
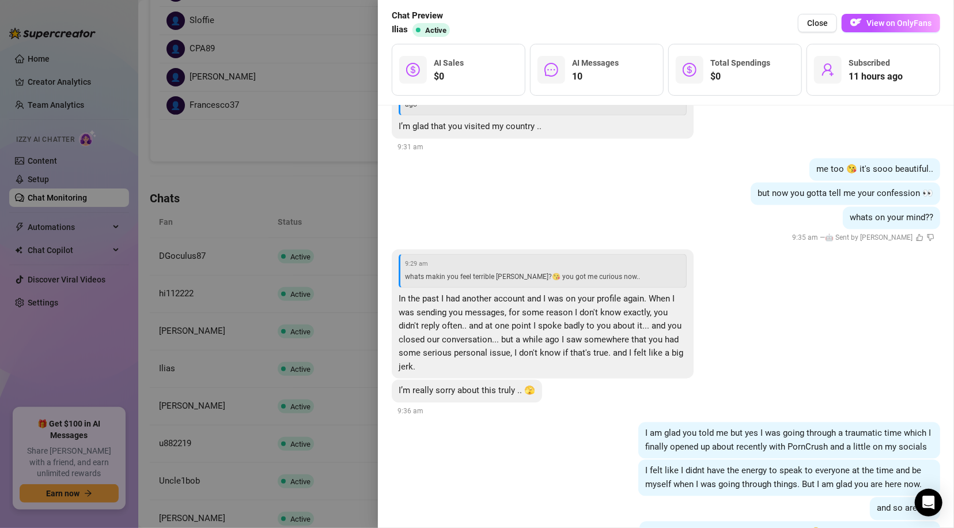
drag, startPoint x: 923, startPoint y: 497, endPoint x: 950, endPoint y: 258, distance: 240.6
click at [950, 258] on body "Home Creator Analytics Team Analytics Izzy AI Chatter Content Setup Chat Monito…" at bounding box center [477, 264] width 954 height 528
click at [817, 21] on span "Close" at bounding box center [817, 22] width 21 height 9
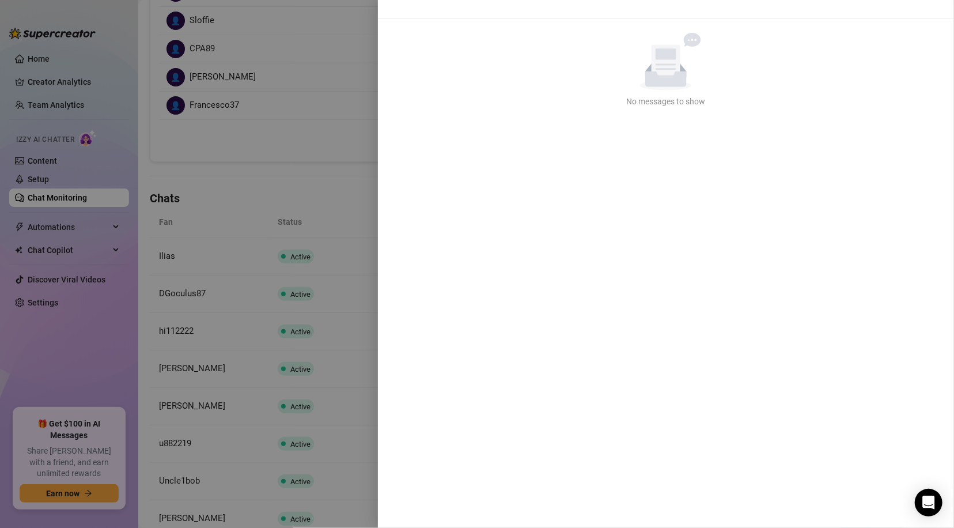
scroll to position [0, 0]
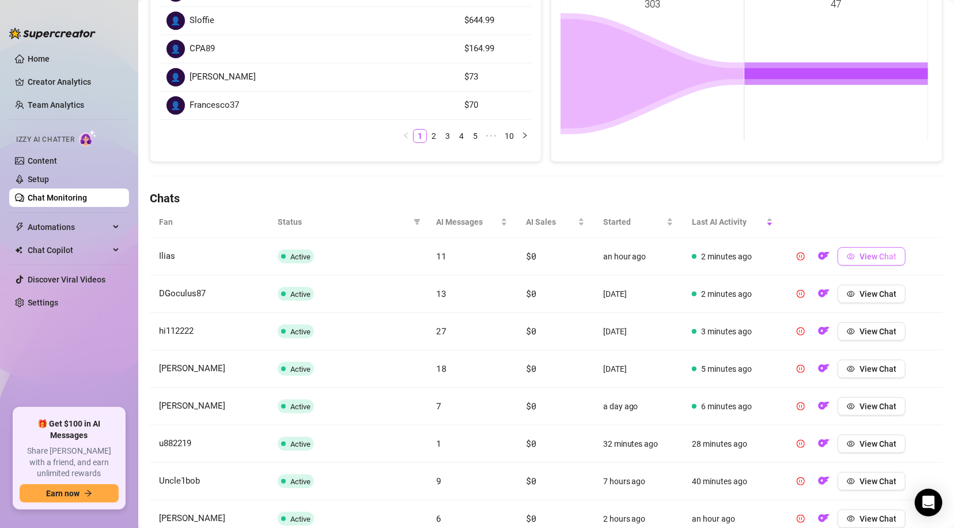
click at [865, 252] on span "View Chat" at bounding box center [877, 256] width 37 height 9
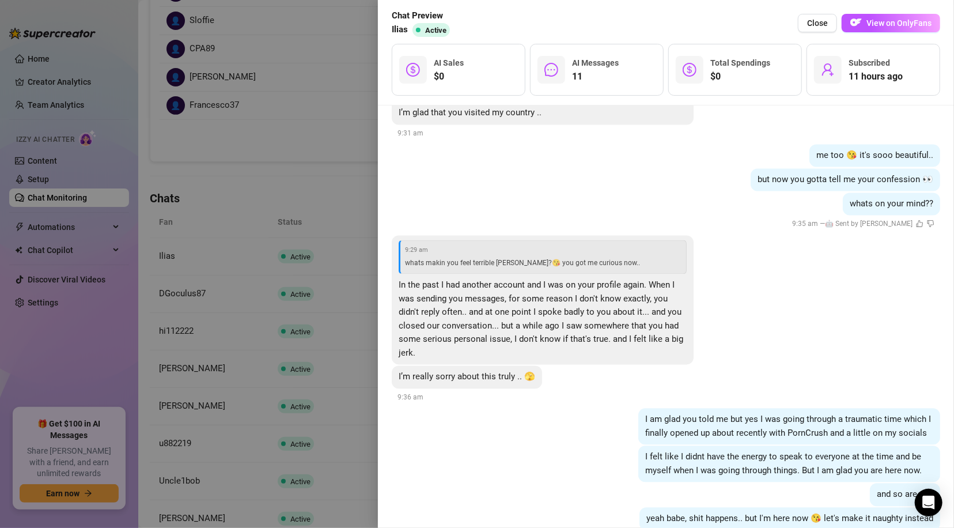
scroll to position [1406, 0]
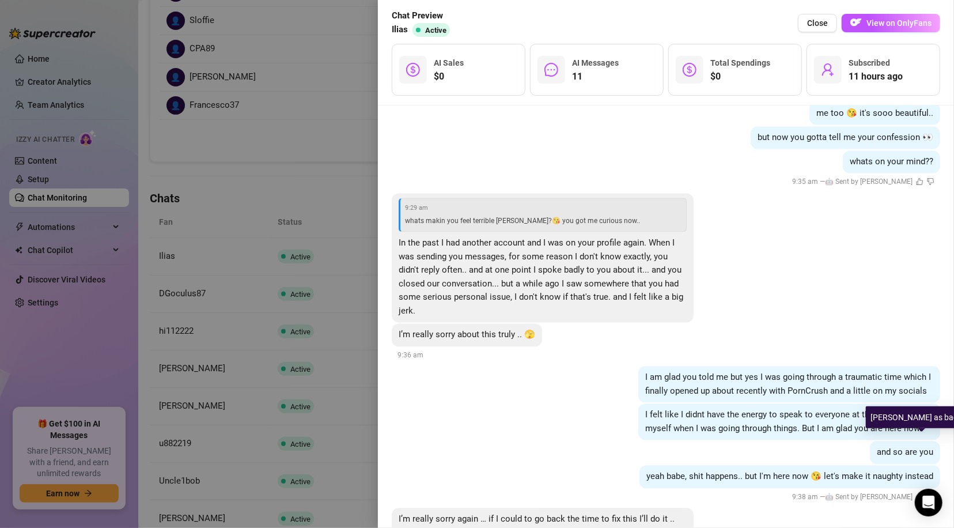
click at [927, 492] on icon "dislike" at bounding box center [930, 495] width 7 height 7
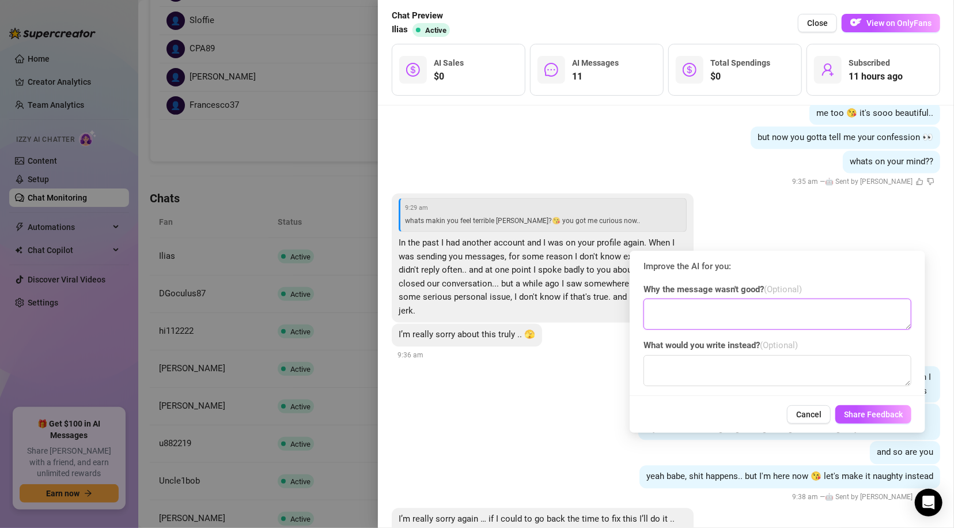
click at [739, 323] on textarea at bounding box center [777, 313] width 268 height 31
type textarea "I do not use the words shit happens"
click at [745, 371] on textarea at bounding box center [777, 370] width 268 height 31
type textarea "Y"
click at [853, 410] on span "Share Feedback" at bounding box center [873, 414] width 59 height 9
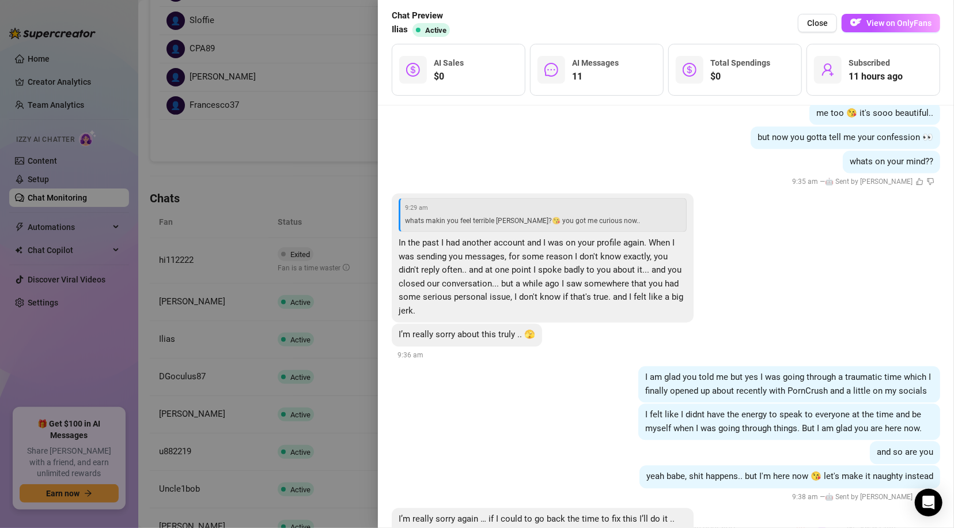
drag, startPoint x: 817, startPoint y: 20, endPoint x: 470, endPoint y: 156, distance: 372.4
click at [817, 20] on span "Close" at bounding box center [817, 22] width 21 height 9
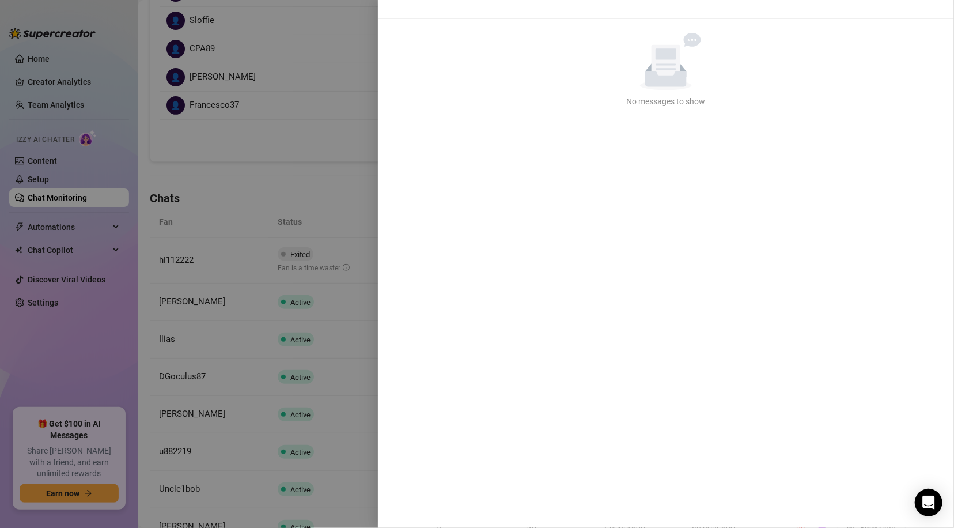
scroll to position [0, 0]
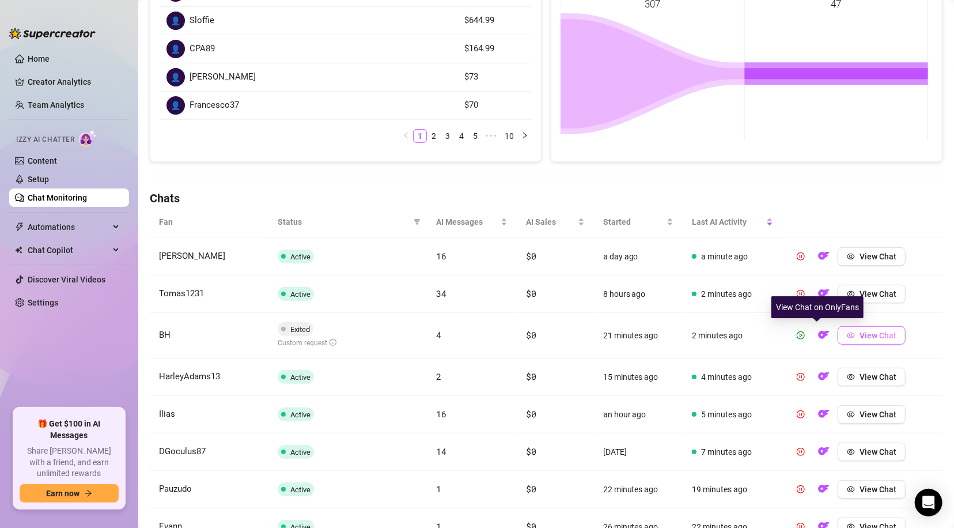
click at [860, 332] on span "View Chat" at bounding box center [877, 335] width 37 height 9
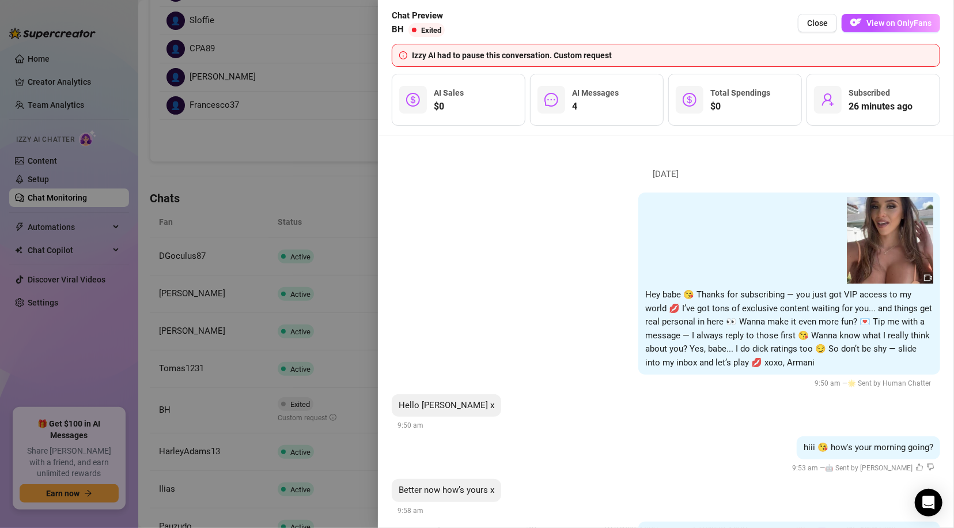
drag, startPoint x: 812, startPoint y: 18, endPoint x: 748, endPoint y: 233, distance: 224.9
click at [813, 18] on span "Close" at bounding box center [817, 22] width 21 height 9
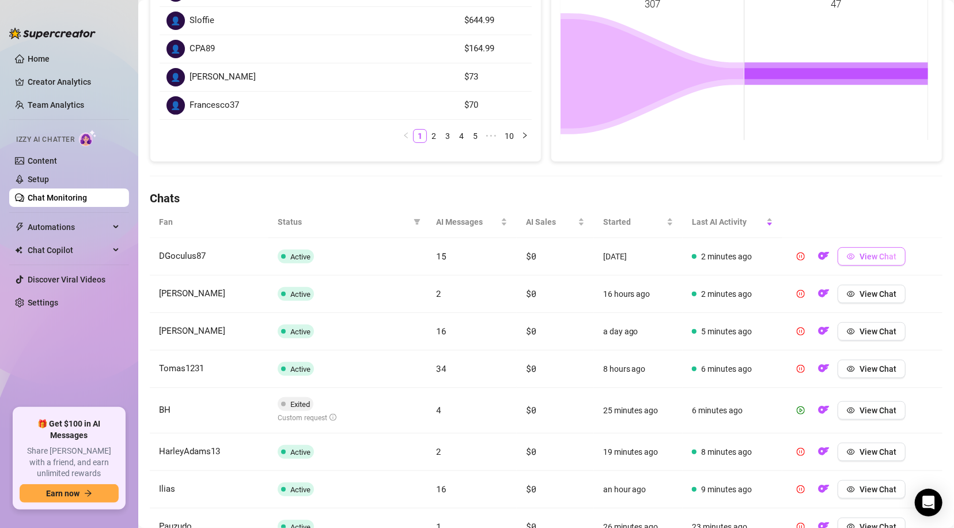
click at [850, 255] on button "View Chat" at bounding box center [872, 256] width 68 height 18
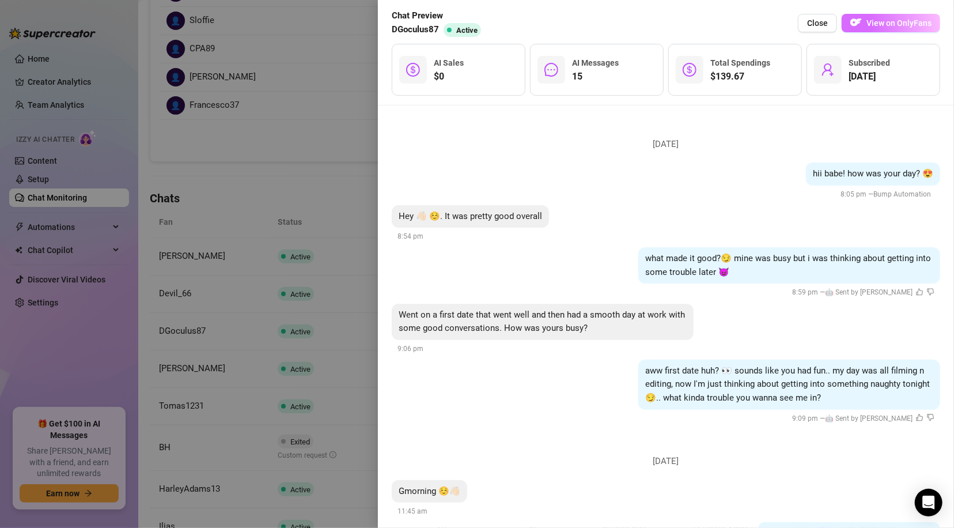
click at [866, 20] on button "View on OnlyFans" at bounding box center [891, 23] width 98 height 18
click at [874, 24] on span "View on OnlyFans" at bounding box center [898, 22] width 65 height 9
